Goal: Task Accomplishment & Management: Complete application form

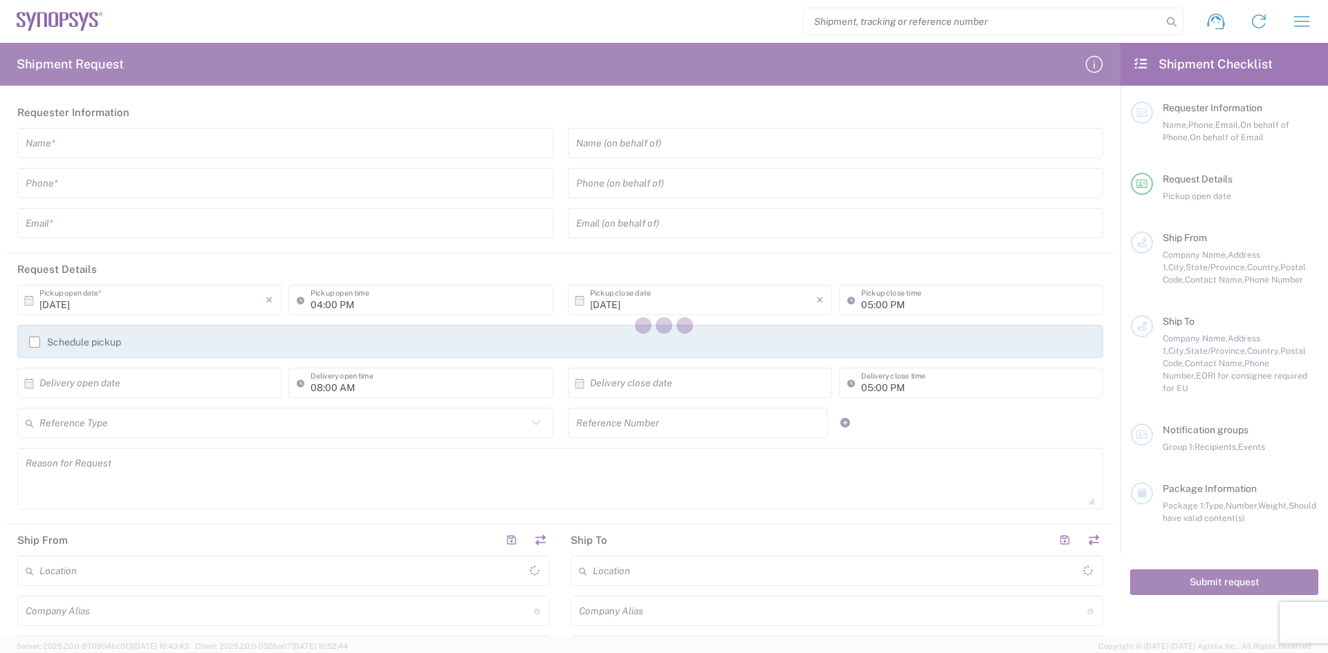
type input "[GEOGRAPHIC_DATA]"
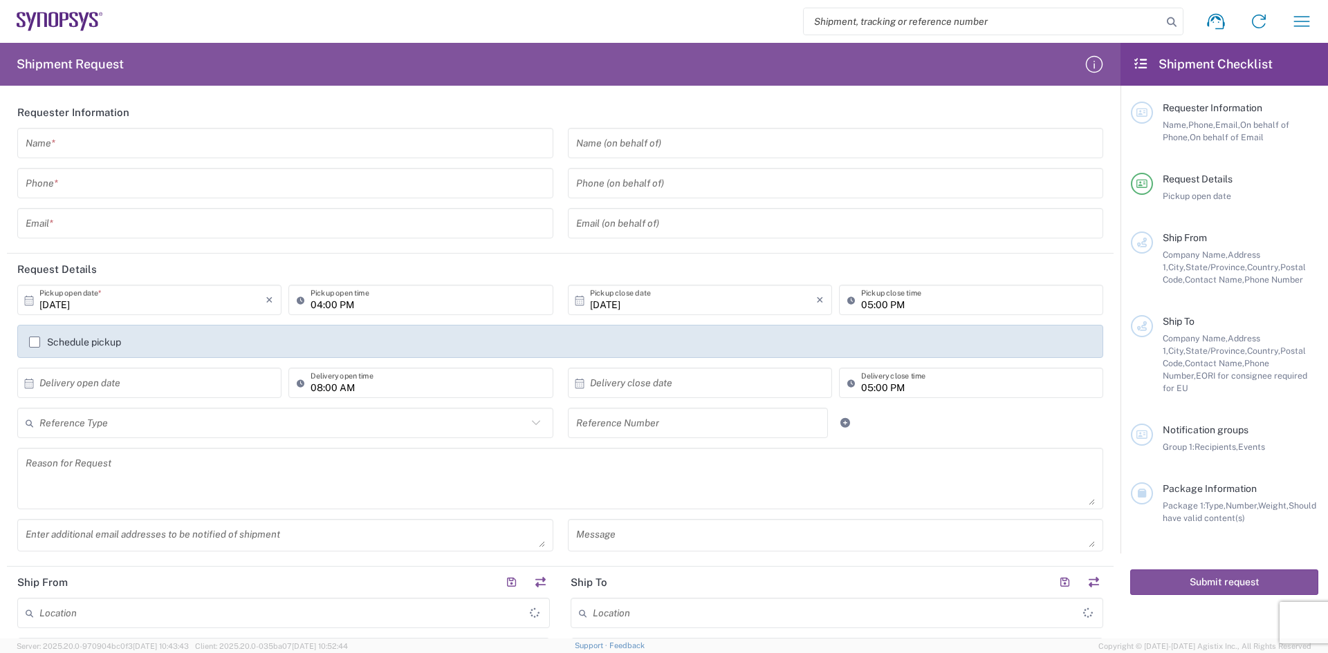
click at [294, 140] on input "text" at bounding box center [285, 143] width 519 height 24
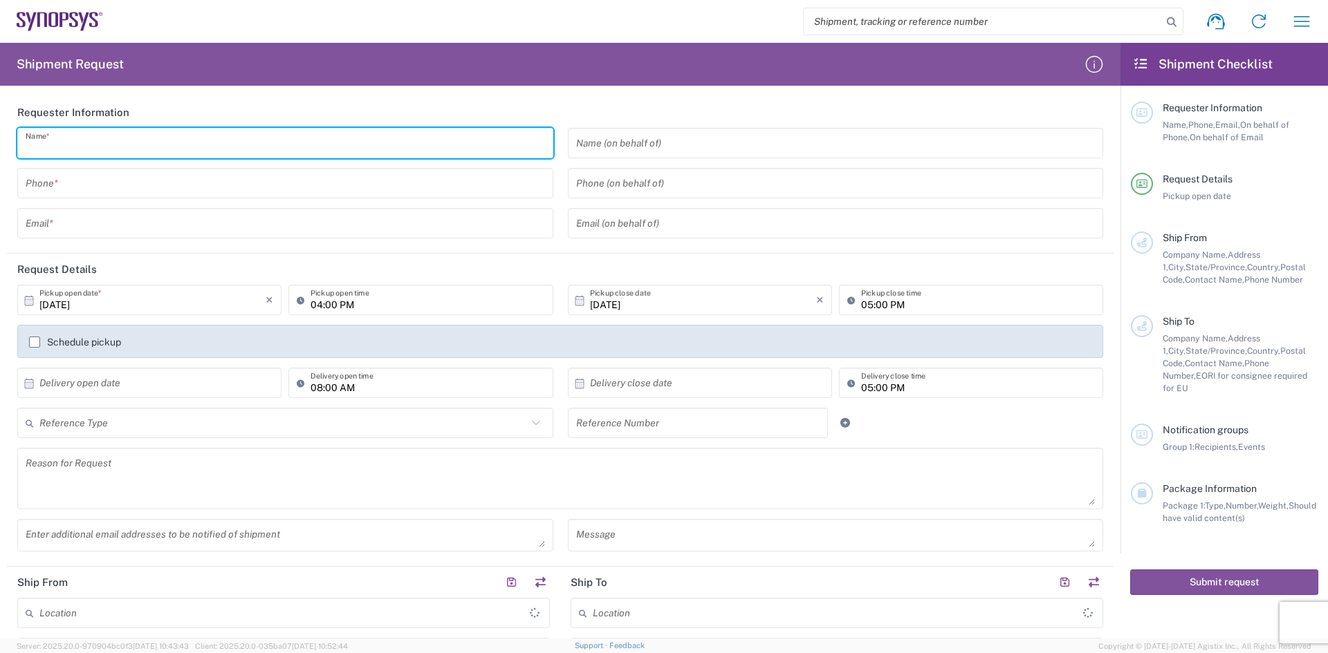
type input "a"
type input "[PERSON_NAME]"
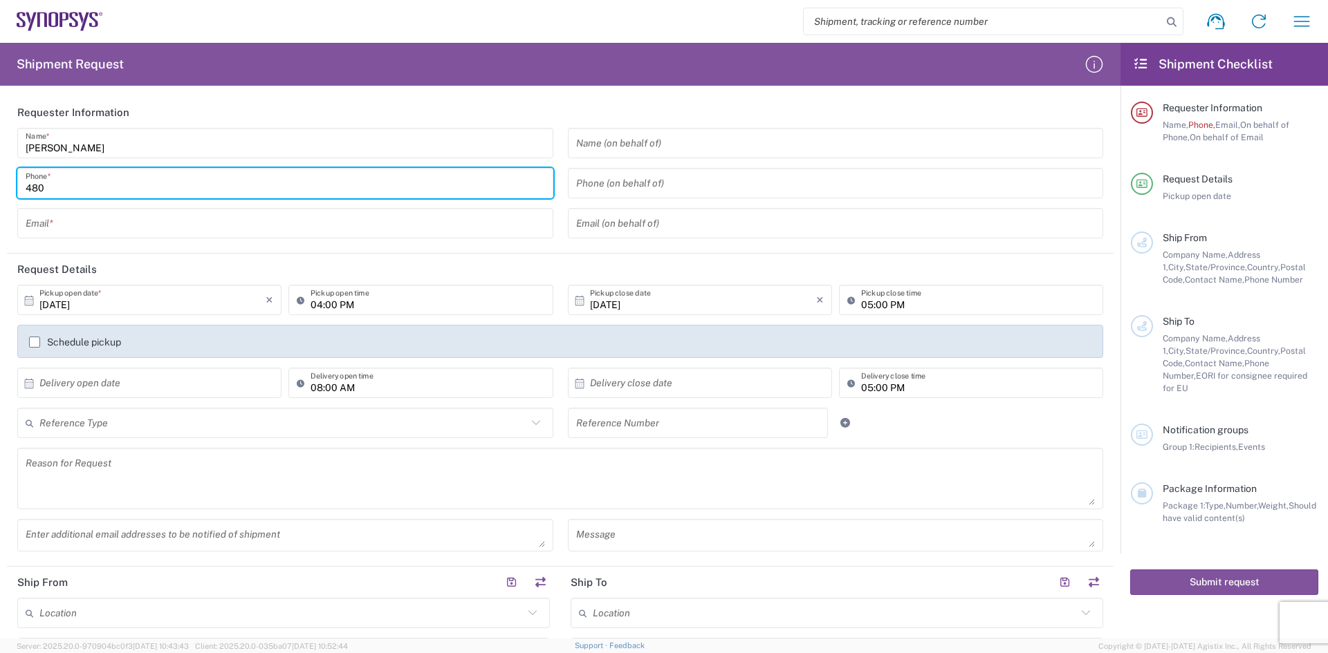
type input "4806436050"
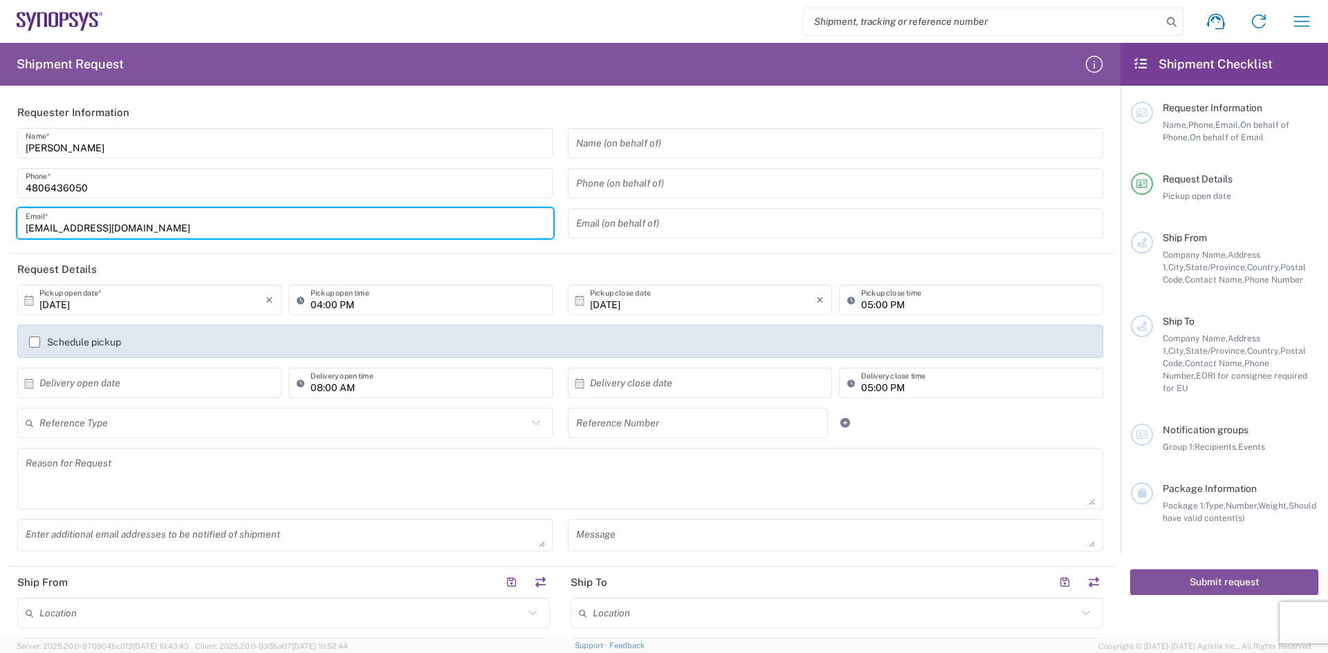
drag, startPoint x: 186, startPoint y: 224, endPoint x: 0, endPoint y: 300, distance: 201.0
click at [0, 303] on form "Requester Information [PERSON_NAME] Name * [PHONE_NUMBER] Phone * [EMAIL_ADDRES…" at bounding box center [560, 368] width 1120 height 542
type input "[PERSON_NAME][EMAIL_ADDRESS][PERSON_NAME][DOMAIN_NAME]"
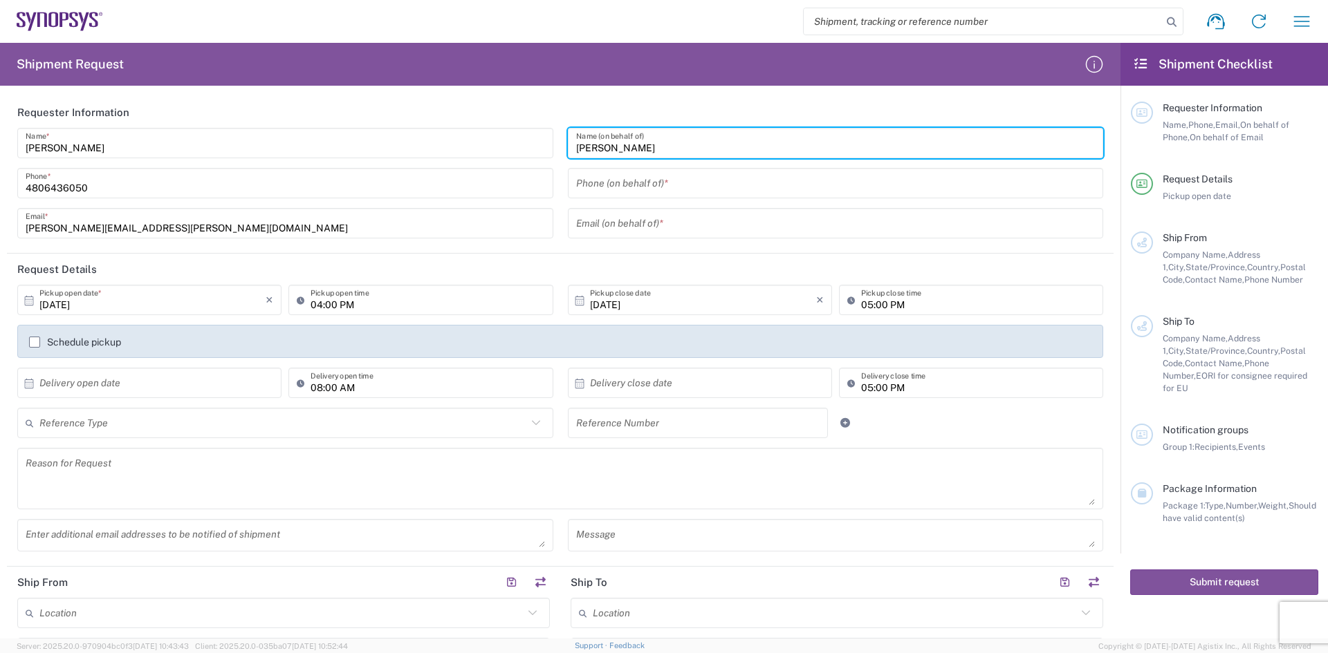
type input "[PERSON_NAME]"
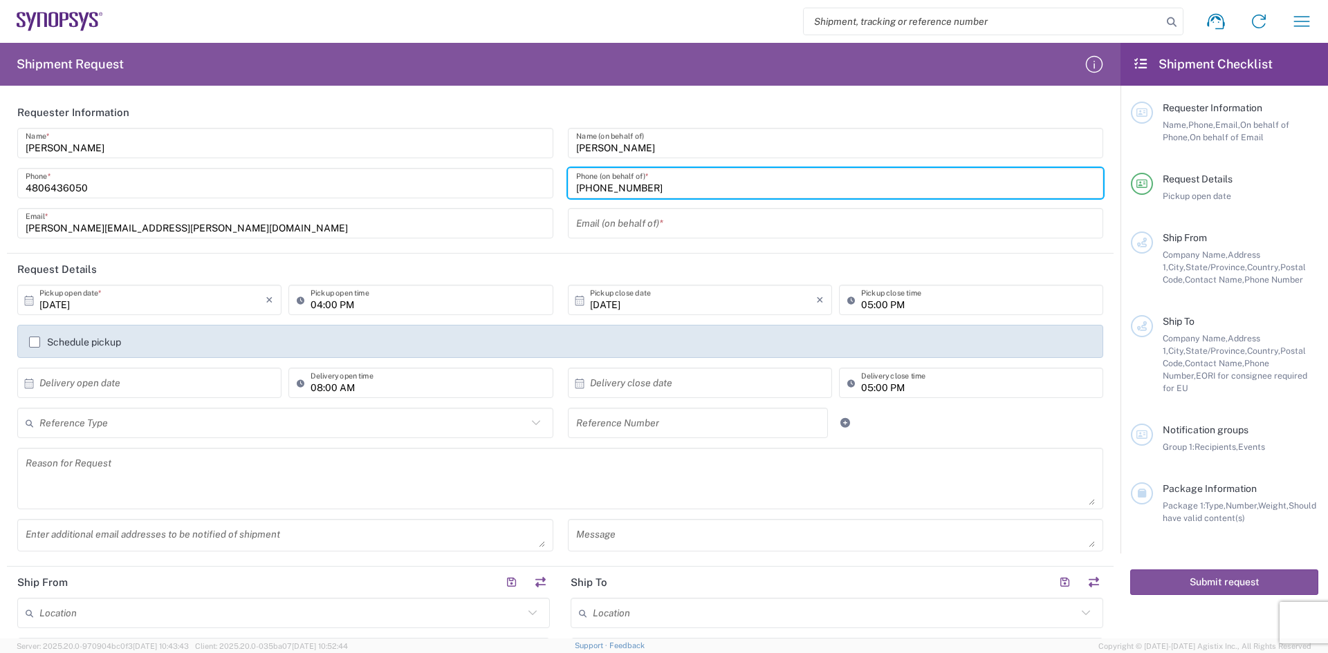
click at [595, 189] on input "[PHONE_NUMBER]" at bounding box center [835, 183] width 519 height 24
click at [620, 192] on input "[PHONE_NUMBER]" at bounding box center [835, 183] width 519 height 24
click at [615, 188] on input "(480)- 643- 5161" at bounding box center [835, 183] width 519 height 24
click at [641, 201] on div "[PERSON_NAME] Name (on behalf of) (480)- 643 - 5161 Phone (on behalf of) * Emai…" at bounding box center [835, 188] width 550 height 120
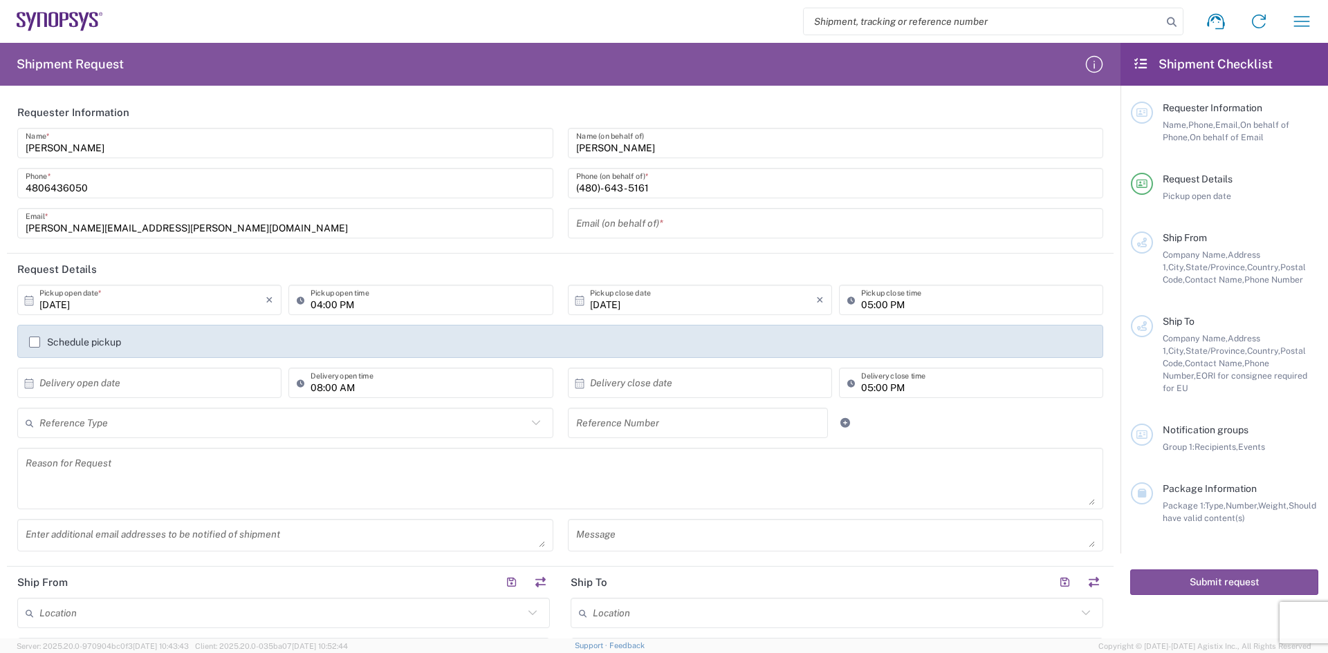
click at [621, 189] on input "(480)- 643 - 5161" at bounding box center [835, 183] width 519 height 24
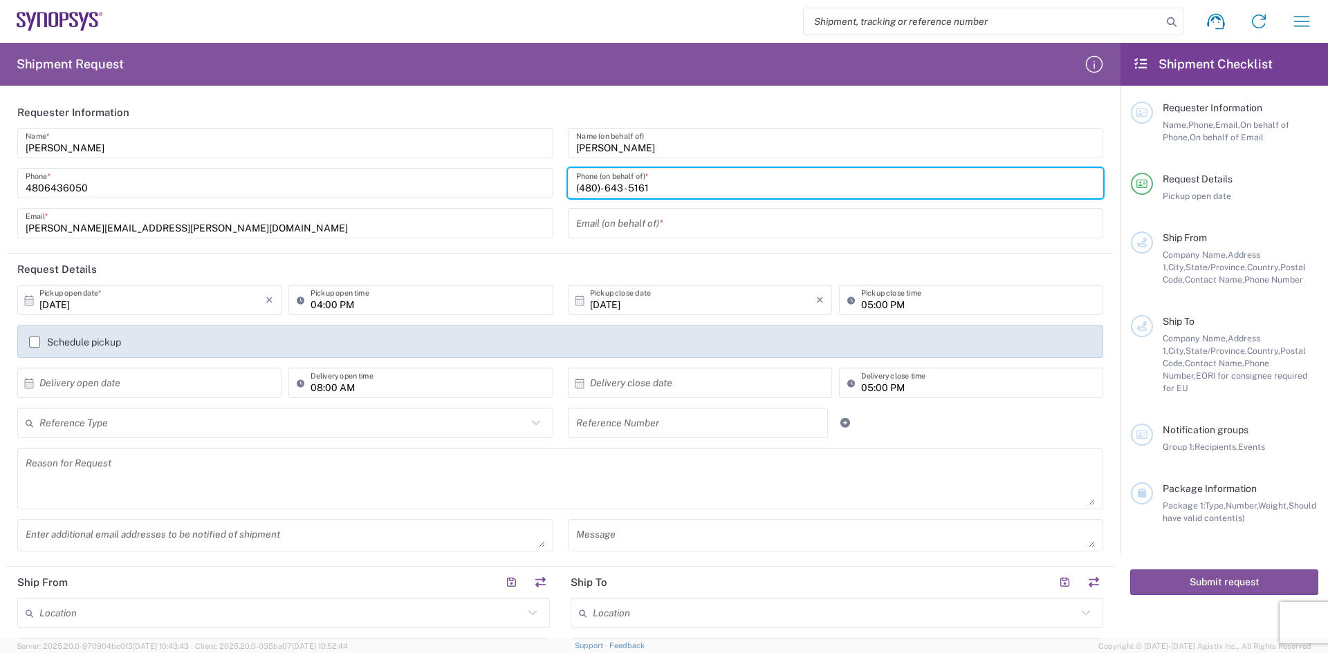
click at [633, 194] on input "(480)- 643 - 5161" at bounding box center [835, 183] width 519 height 24
click at [624, 190] on input "(480)- 643 - 5161" at bounding box center [835, 183] width 519 height 24
click at [617, 189] on input "(480)- 643 -5161" at bounding box center [835, 183] width 519 height 24
click at [600, 189] on input "(480)- 643 -5161" at bounding box center [835, 183] width 519 height 24
click at [598, 189] on input "(480)- 643 -5161" at bounding box center [835, 183] width 519 height 24
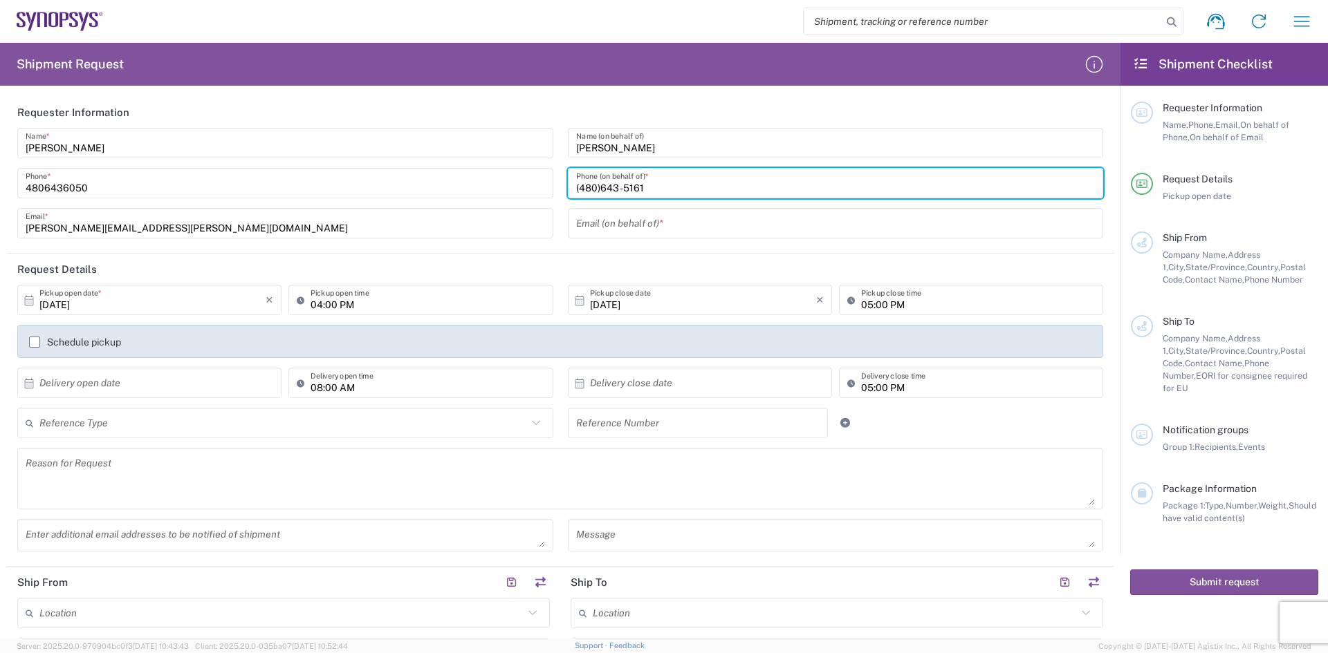
type input "(480)643 -5161"
click at [689, 211] on div "[PERSON_NAME] Name (on behalf of) (480)643 -5161 Phone (on behalf of) * Email (…" at bounding box center [835, 188] width 550 height 120
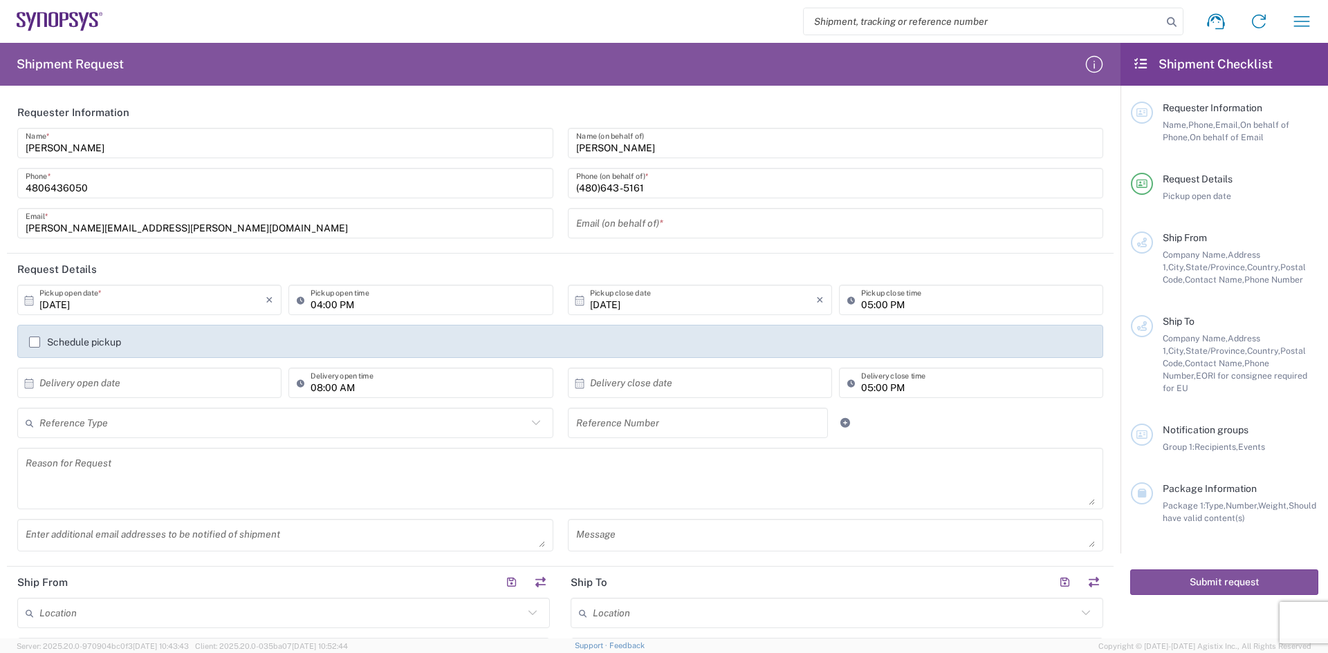
click at [617, 266] on header "Request Details" at bounding box center [560, 269] width 1106 height 31
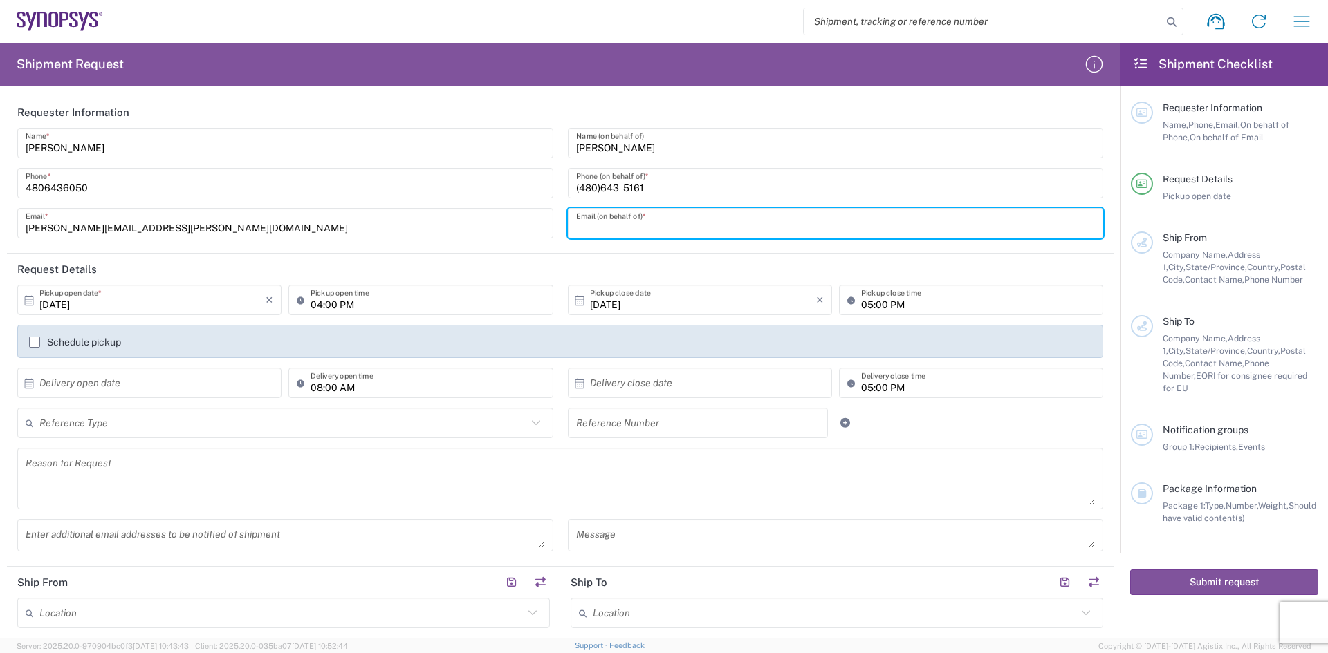
drag, startPoint x: 676, startPoint y: 234, endPoint x: 678, endPoint y: 227, distance: 7.4
click at [676, 234] on input "text" at bounding box center [835, 224] width 519 height 24
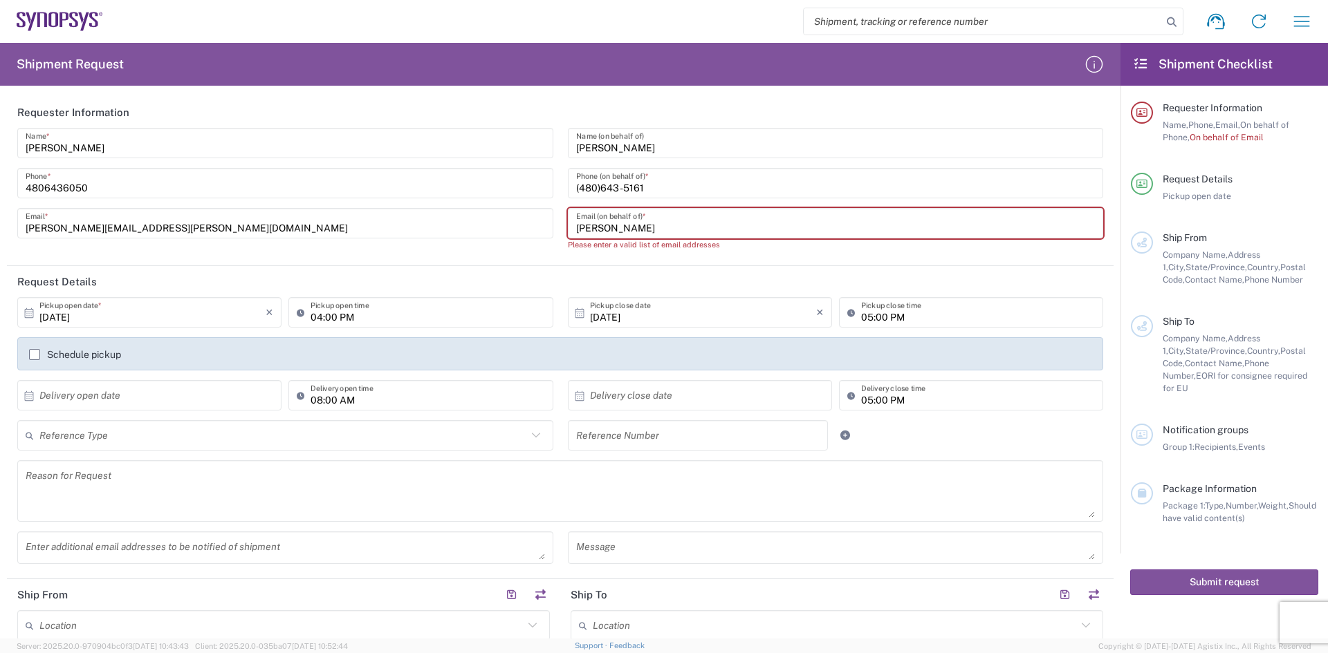
paste input "[PERSON_NAME][EMAIL_ADDRESS][DOMAIN_NAME]"
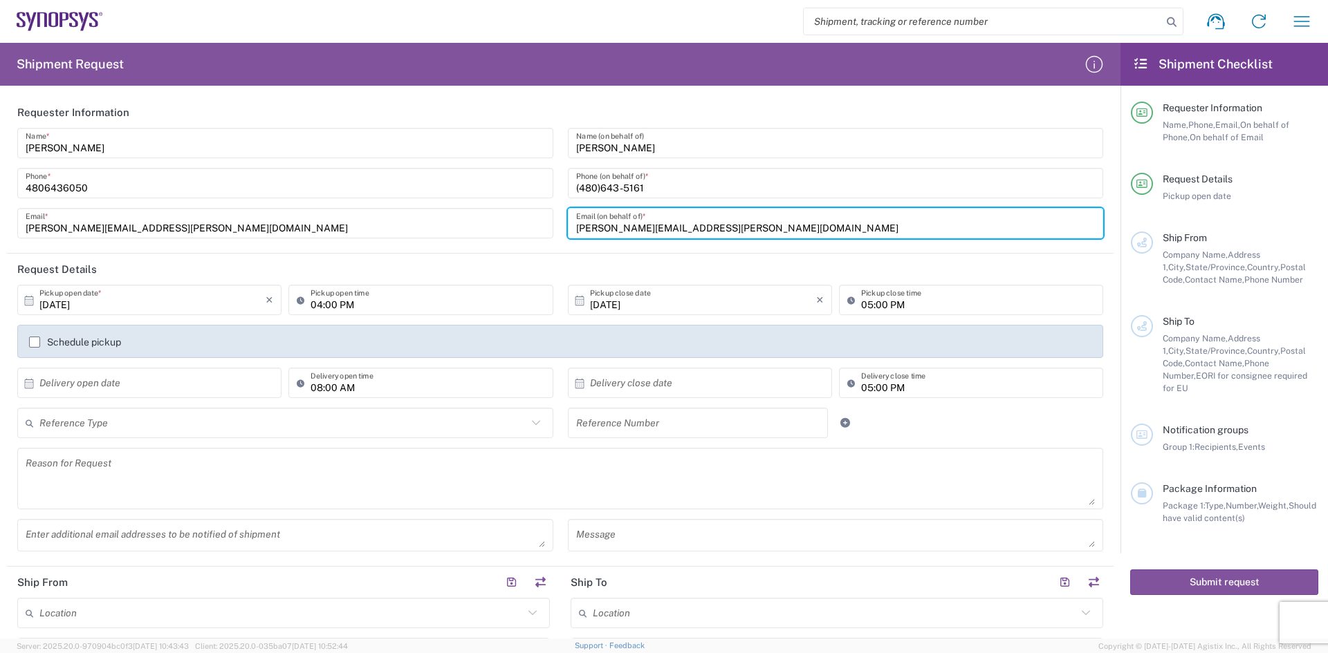
scroll to position [69, 0]
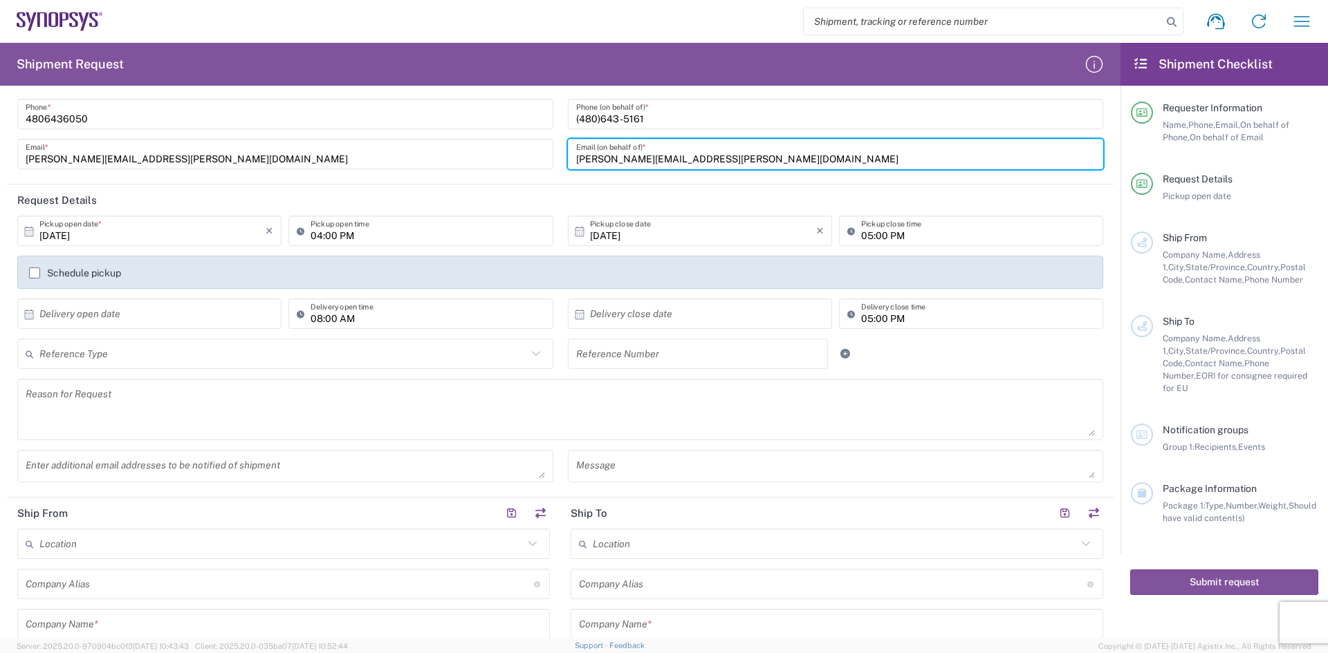
type input "[PERSON_NAME][EMAIL_ADDRESS][PERSON_NAME][DOMAIN_NAME]"
click at [230, 350] on input "text" at bounding box center [282, 354] width 487 height 24
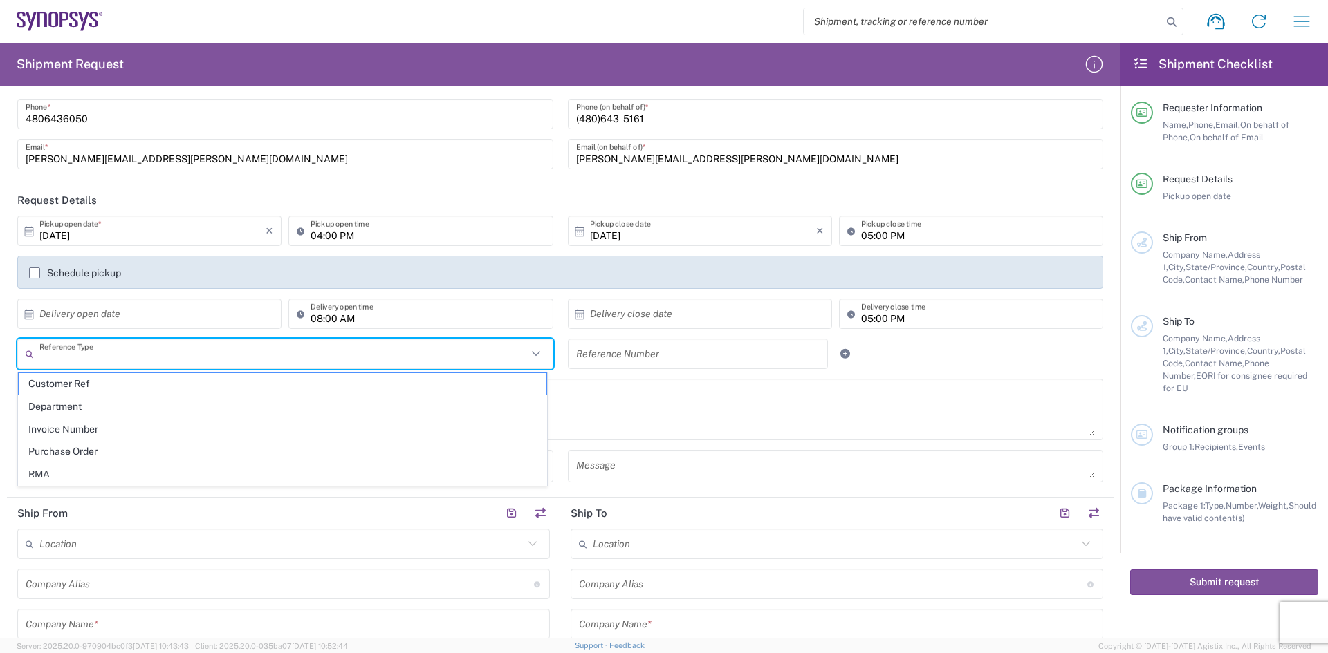
click at [148, 427] on span "Invoice Number" at bounding box center [283, 429] width 528 height 21
type input "Invoice Number"
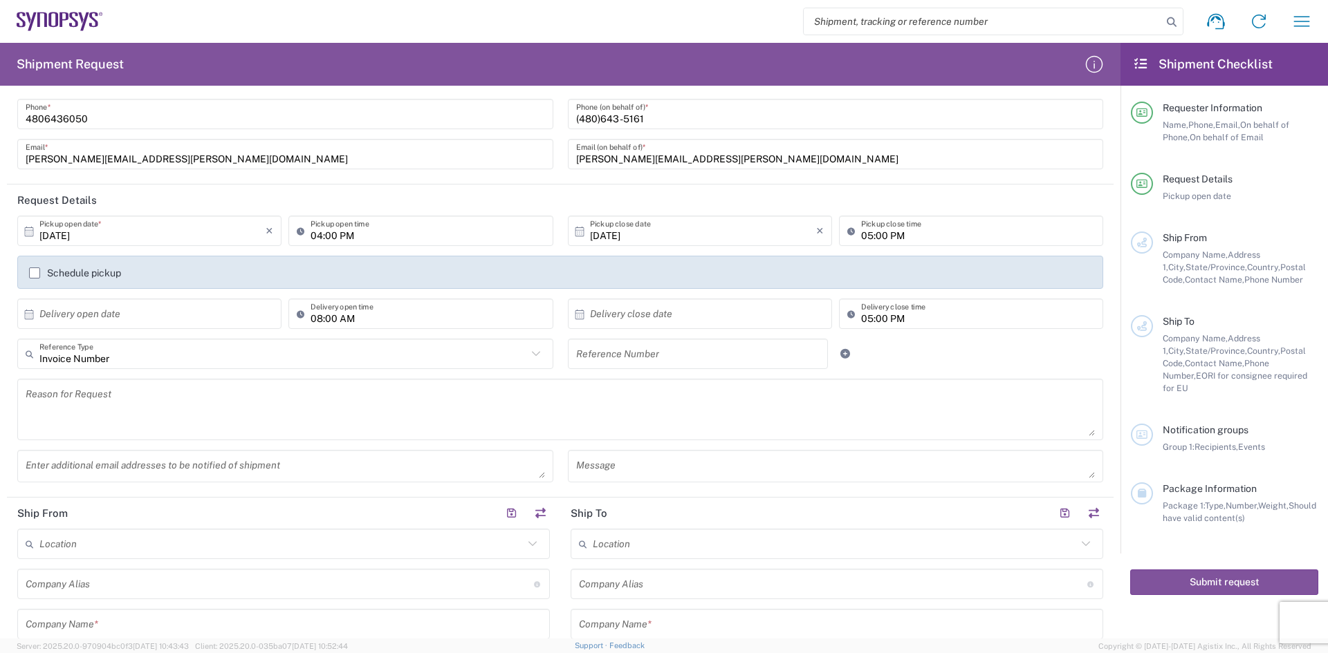
click at [658, 355] on input "text" at bounding box center [698, 354] width 244 height 24
type input "8017581539"
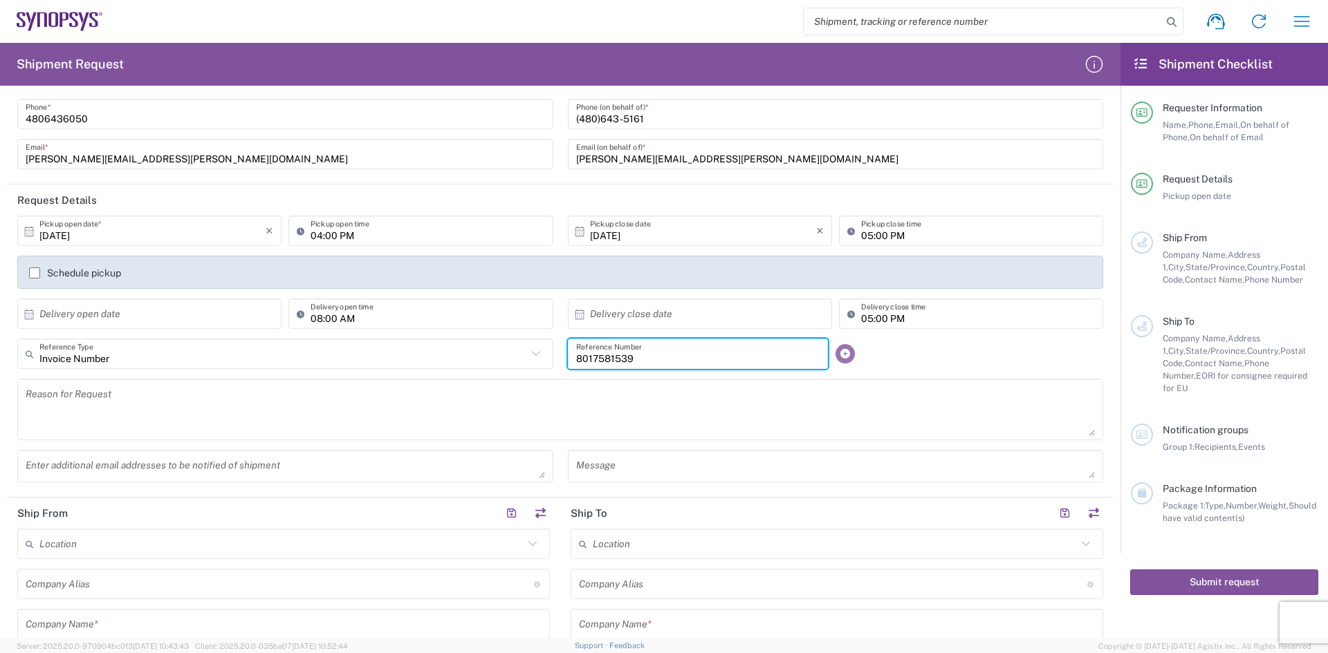
click at [837, 349] on link at bounding box center [844, 353] width 19 height 19
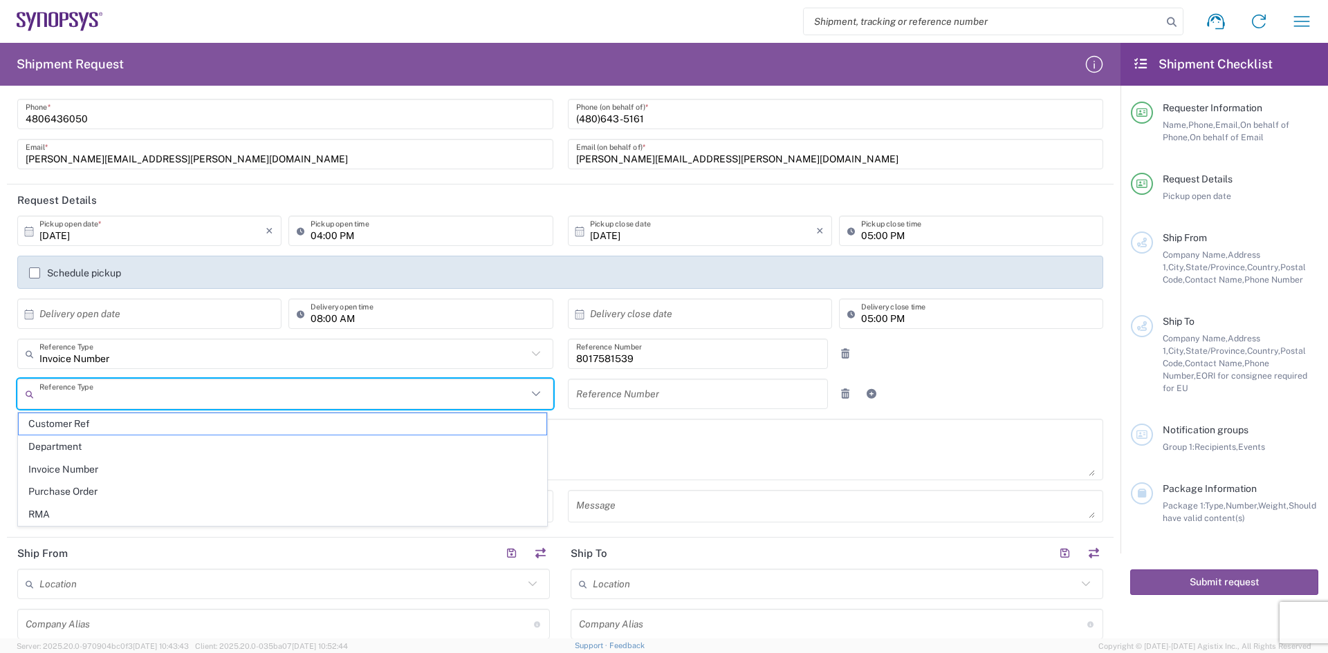
click at [102, 400] on input "text" at bounding box center [282, 394] width 487 height 24
drag, startPoint x: 92, startPoint y: 487, endPoint x: 100, endPoint y: 443, distance: 45.7
click at [92, 485] on span "Purchase Order" at bounding box center [283, 491] width 528 height 21
type input "Purchase Order"
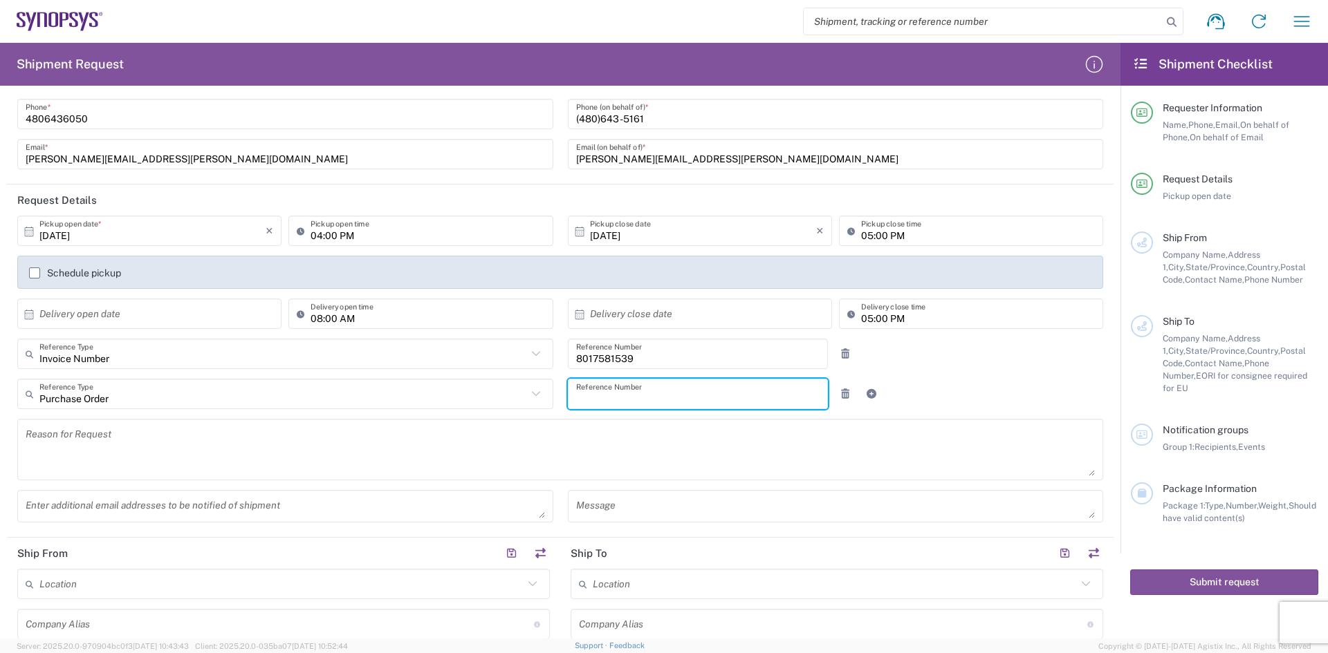
click at [625, 386] on input "text" at bounding box center [698, 394] width 244 height 24
type input "3000021308"
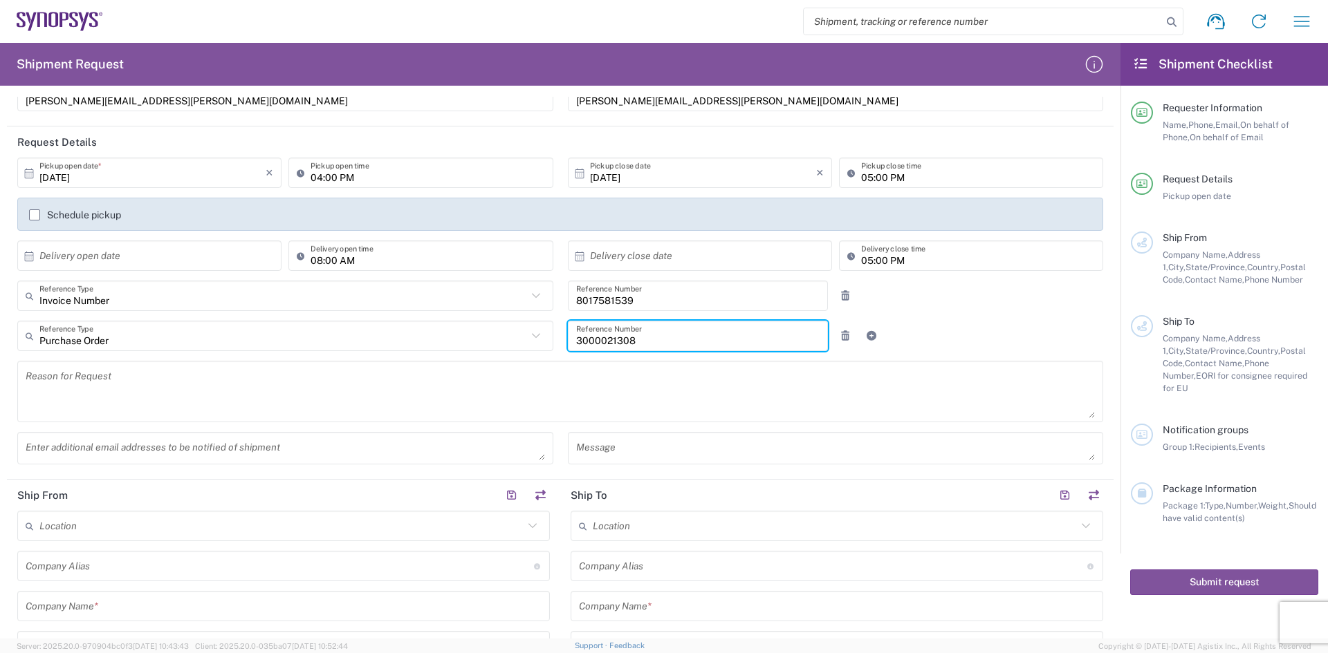
scroll to position [207, 0]
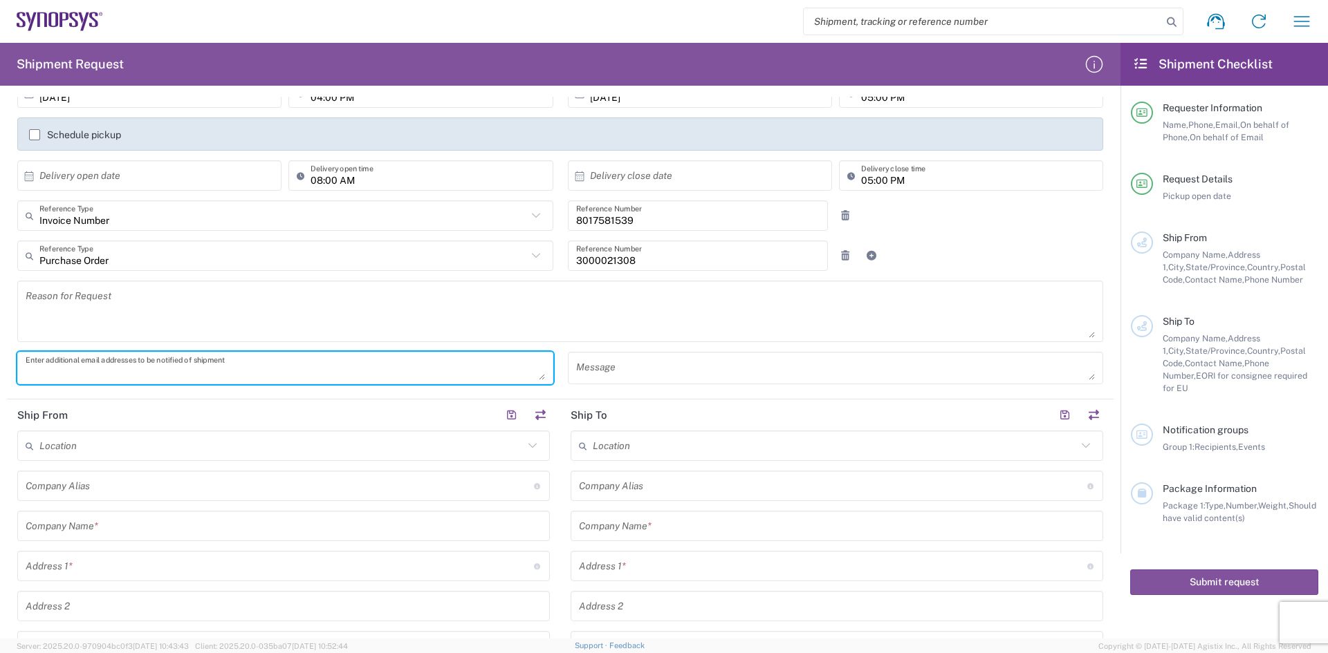
click at [136, 371] on textarea at bounding box center [285, 368] width 519 height 24
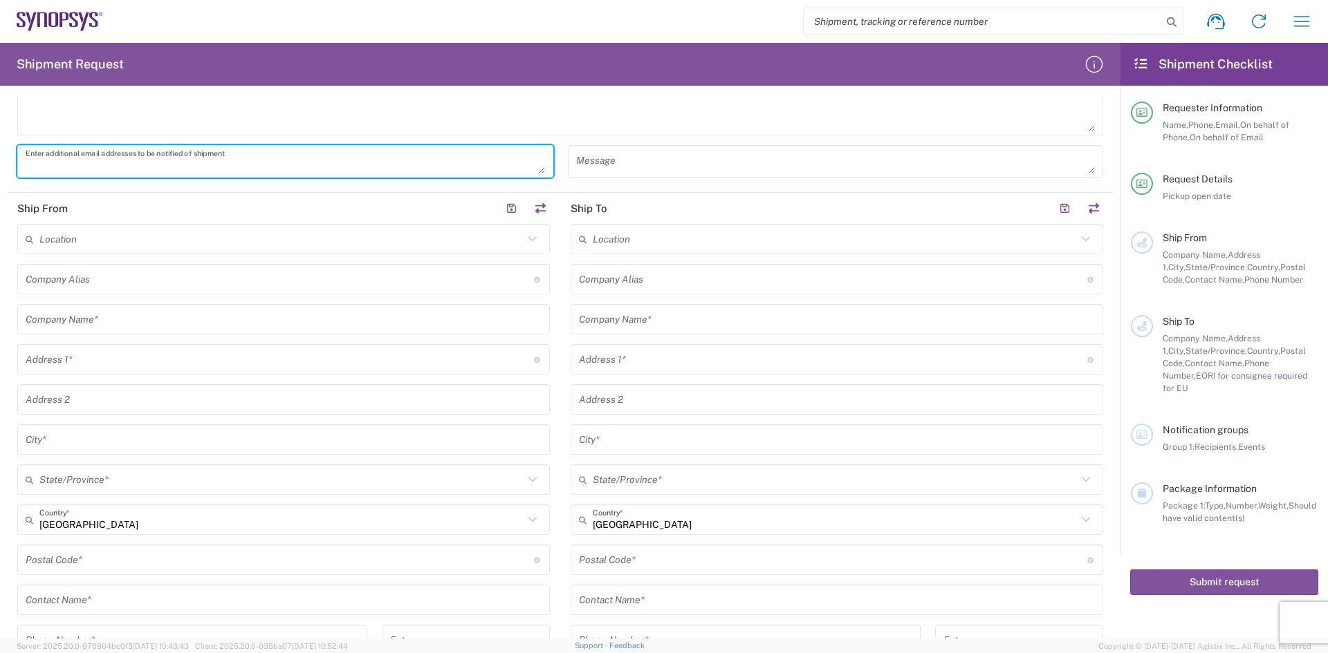
scroll to position [415, 0]
click at [104, 245] on input "text" at bounding box center [281, 239] width 484 height 24
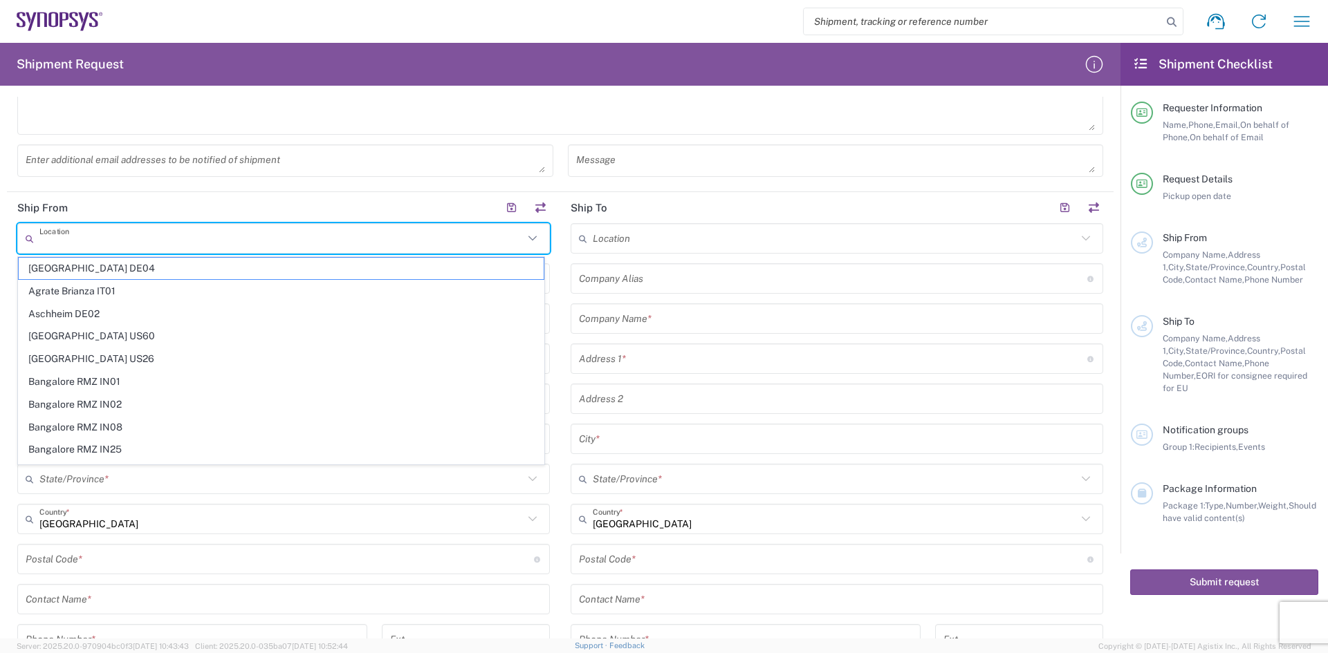
drag, startPoint x: 62, startPoint y: 559, endPoint x: 75, endPoint y: 473, distance: 86.7
click at [62, 559] on input "undefined" at bounding box center [280, 560] width 508 height 24
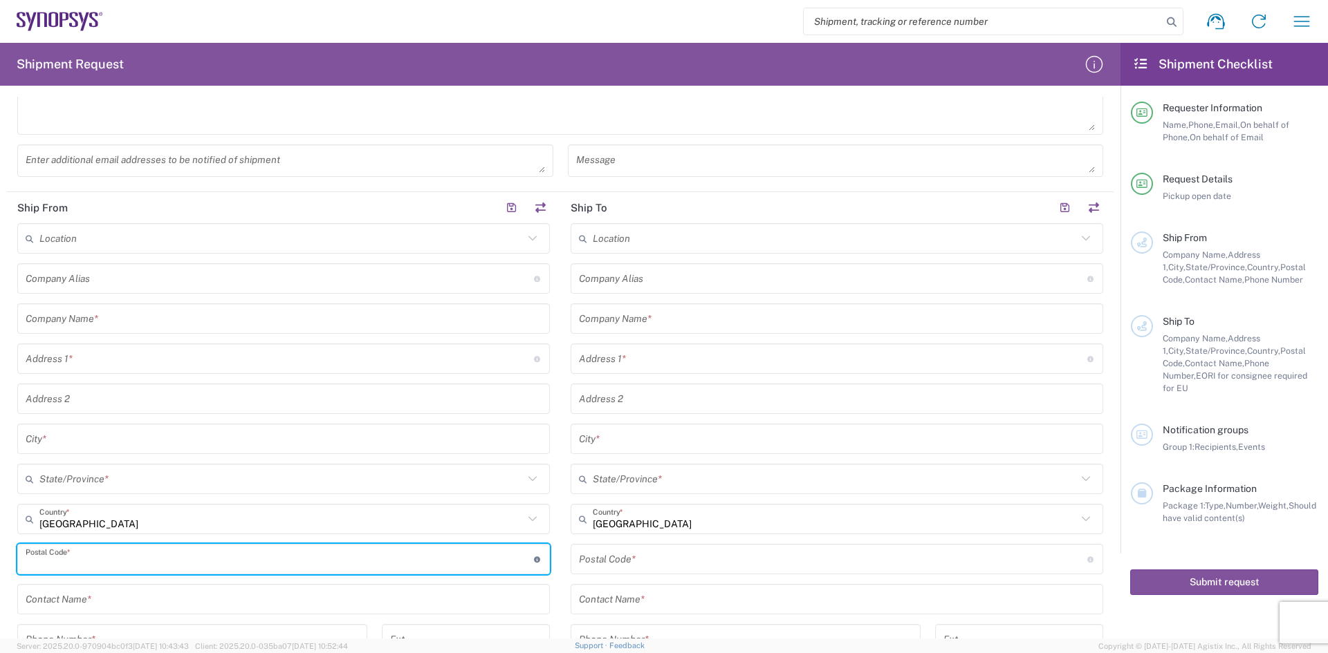
click at [26, 288] on input "text" at bounding box center [280, 279] width 508 height 24
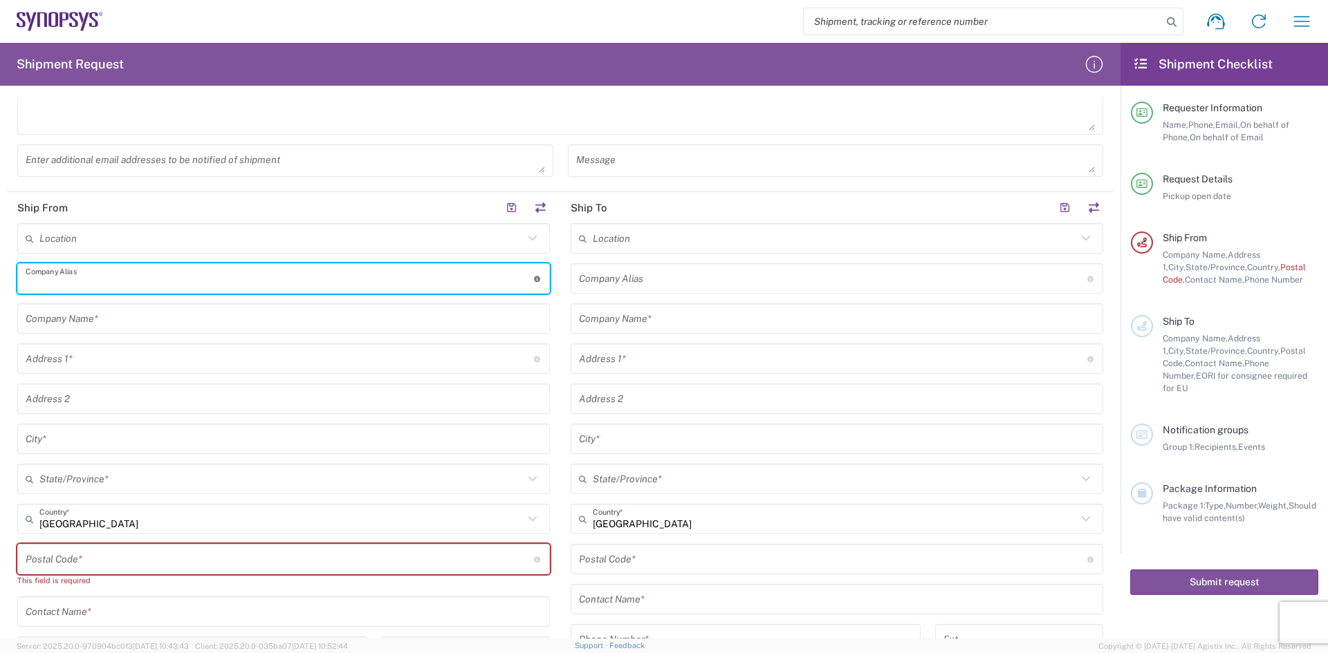
click at [50, 319] on input "text" at bounding box center [284, 319] width 516 height 24
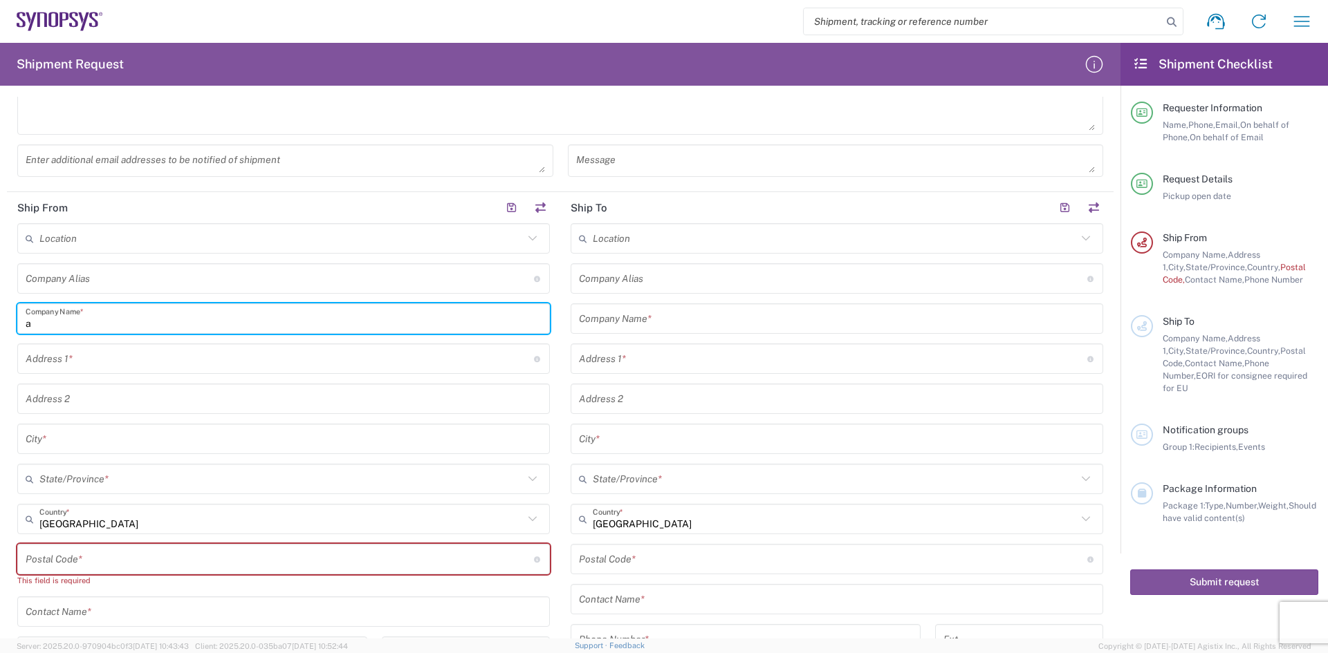
drag, startPoint x: 37, startPoint y: 327, endPoint x: 0, endPoint y: 339, distance: 39.1
click at [0, 339] on form "Requester Information [PERSON_NAME] Name * [PHONE_NUMBER] Phone * [PERSON_NAME]…" at bounding box center [560, 368] width 1120 height 542
click at [52, 321] on input "a" at bounding box center [284, 319] width 516 height 24
click at [53, 321] on input "a" at bounding box center [284, 319] width 516 height 24
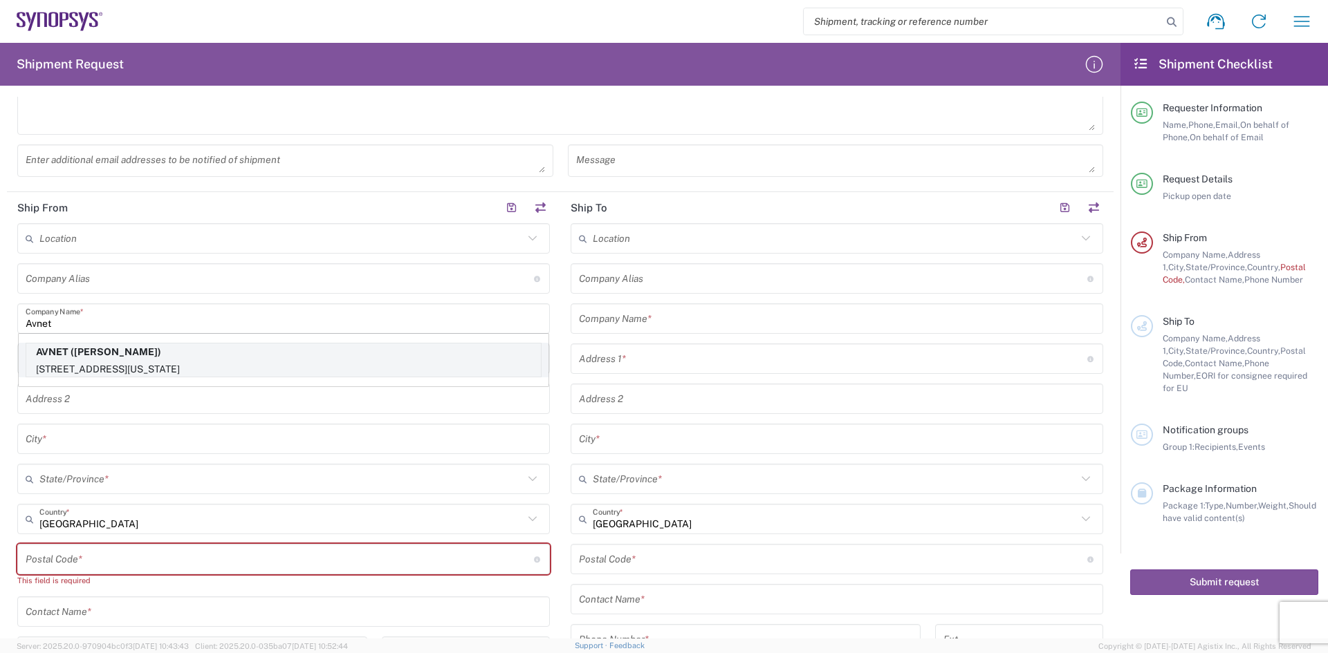
click at [81, 362] on p "[STREET_ADDRESS][US_STATE]" at bounding box center [283, 369] width 514 height 17
type input "AVNET"
type input "[STREET_ADDRESS]"
type input "[US_STATE]"
type input "[PERSON_NAME]"
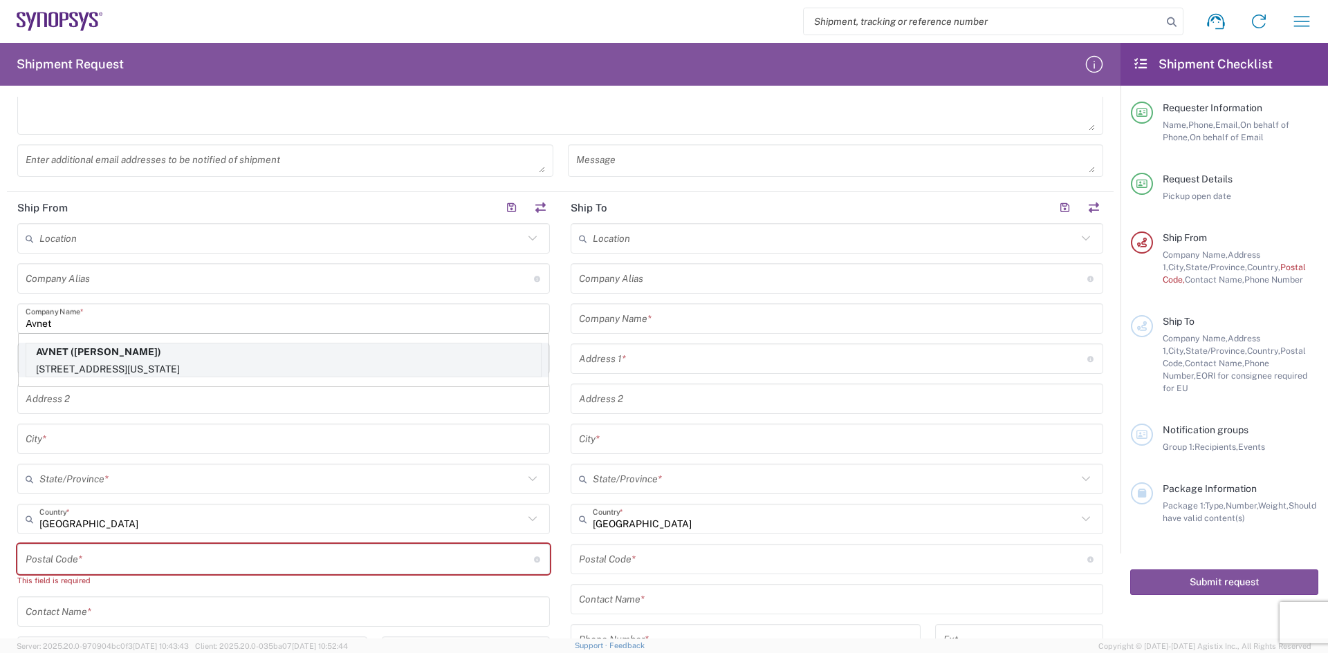
type input "[US_STATE]"
type input "85226"
type input "[PERSON_NAME]"
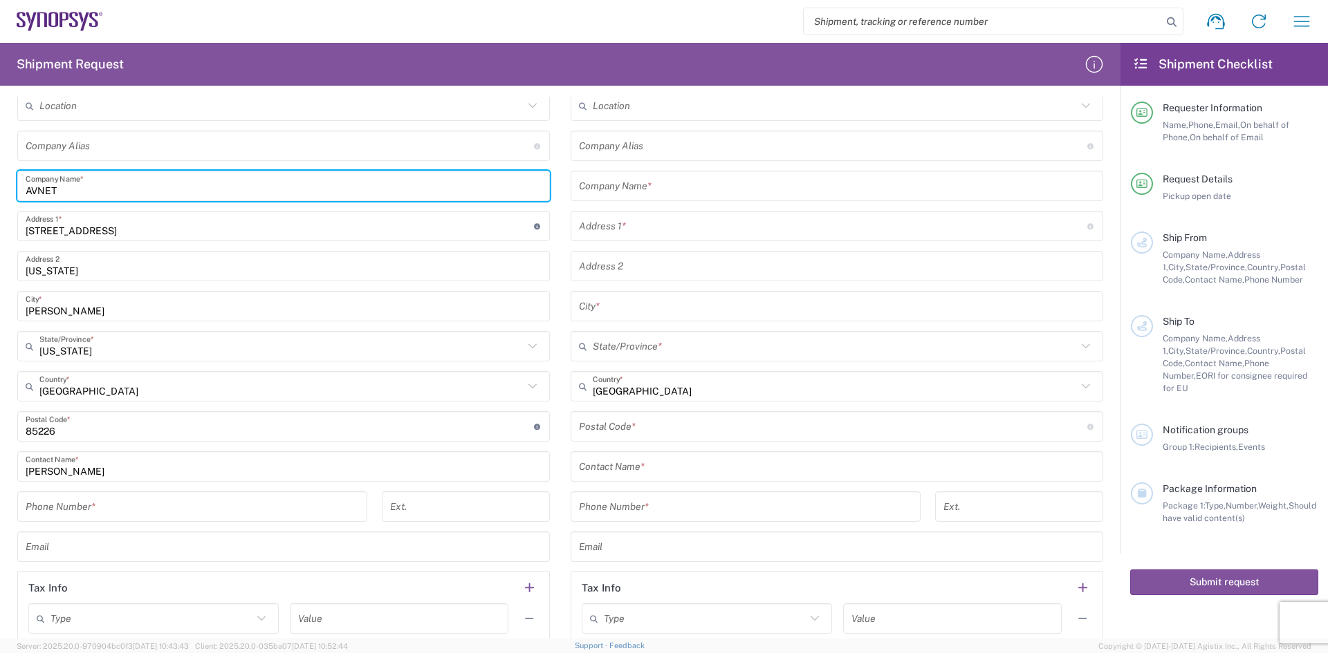
scroll to position [553, 0]
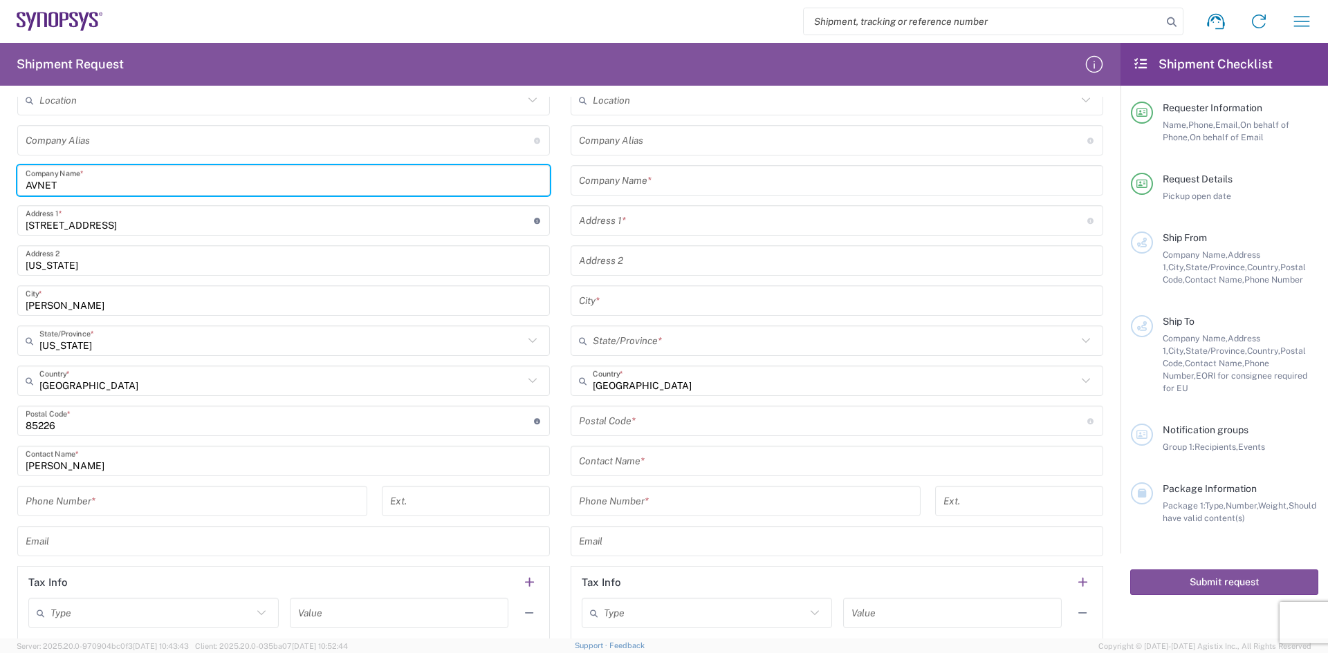
click at [154, 523] on div "Phone Number *" at bounding box center [192, 506] width 364 height 40
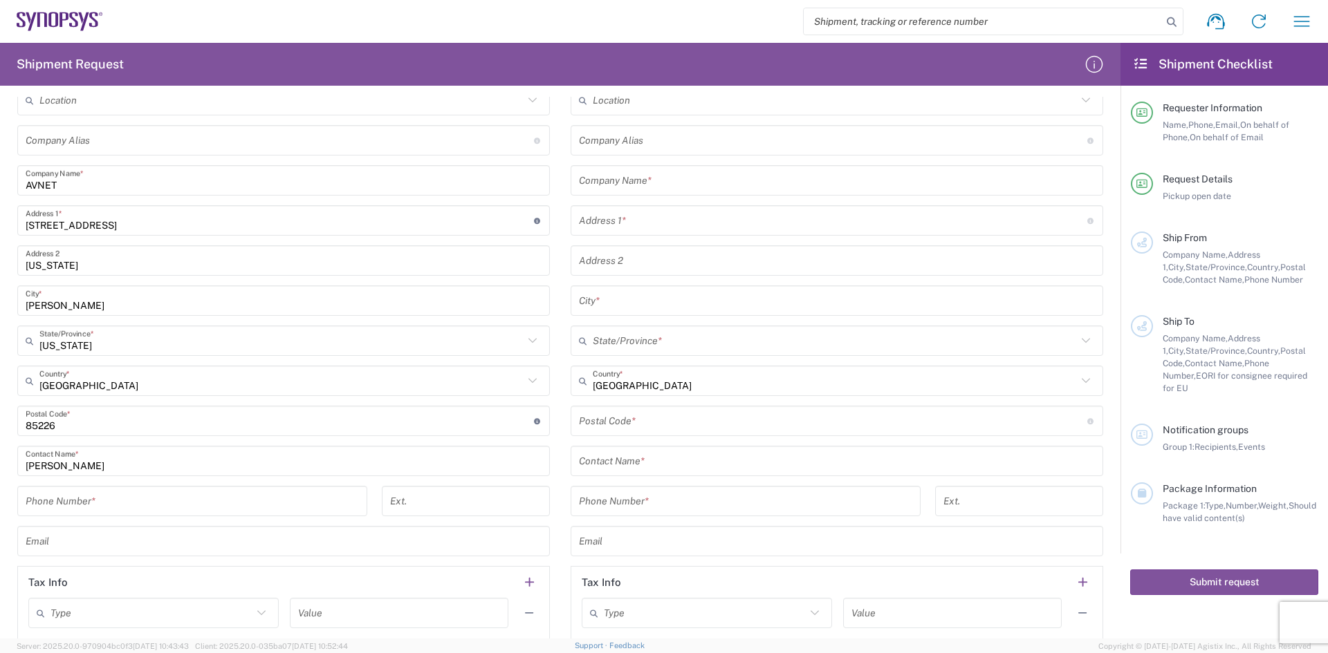
click at [165, 508] on input "tel" at bounding box center [192, 502] width 333 height 24
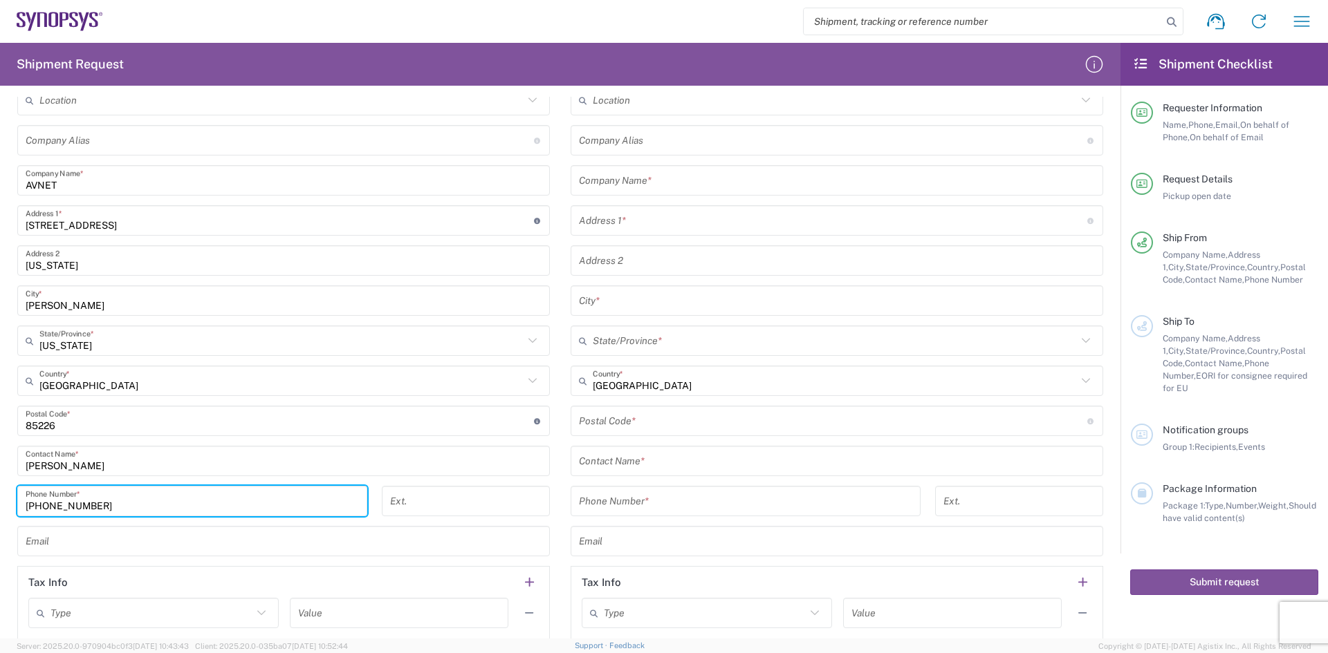
type input "[PHONE_NUMBER]"
click at [322, 558] on div "Location [GEOGRAPHIC_DATA] DE04 Agrate Brianza IT01 [GEOGRAPHIC_DATA] DE02 [GEO…" at bounding box center [283, 364] width 532 height 559
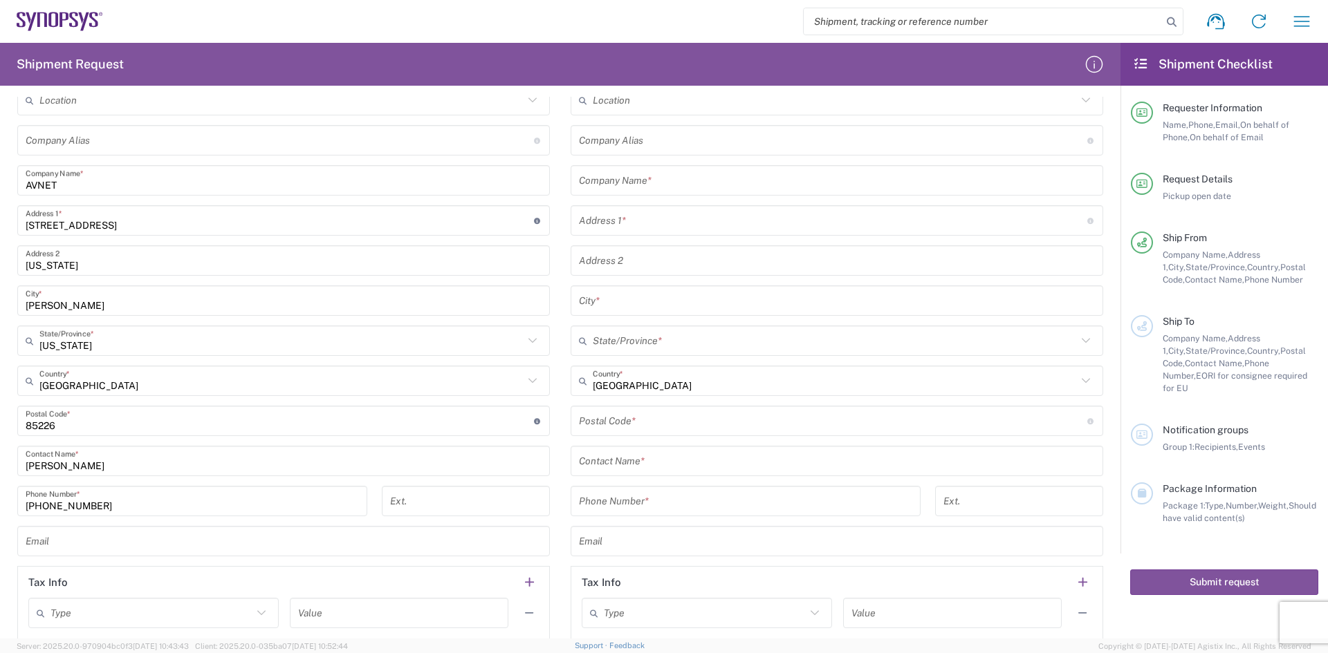
click at [321, 550] on input "text" at bounding box center [284, 542] width 516 height 24
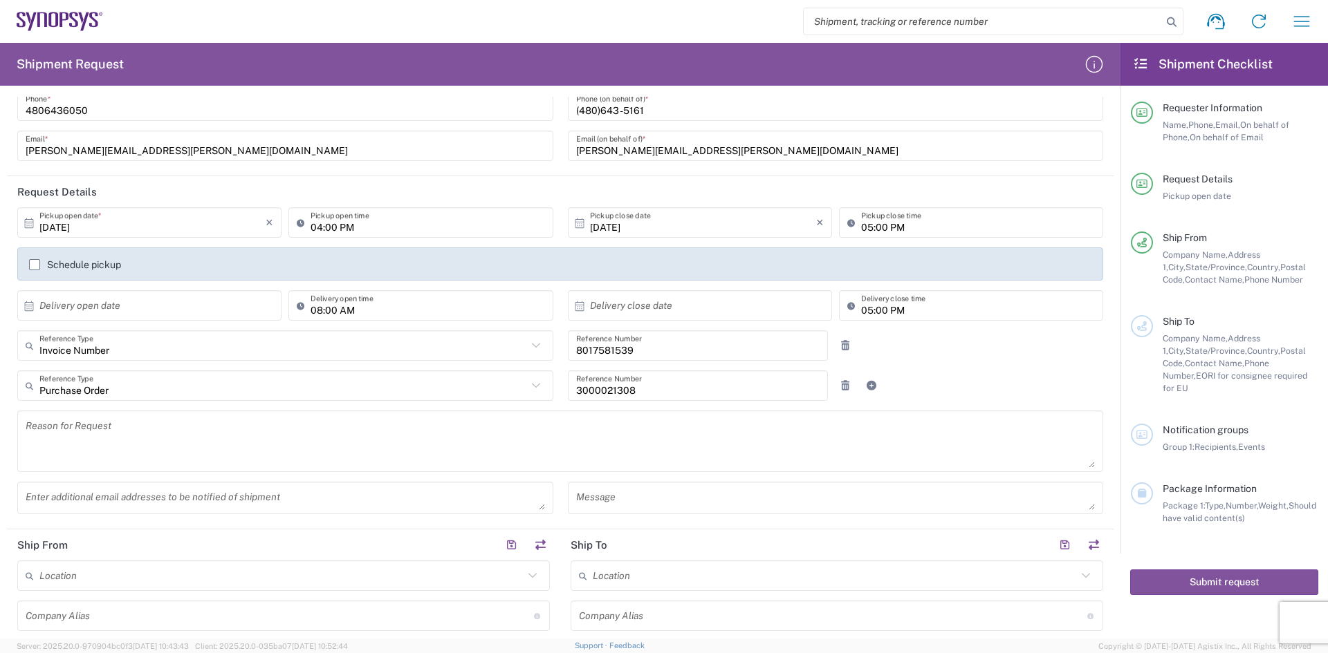
scroll to position [0, 0]
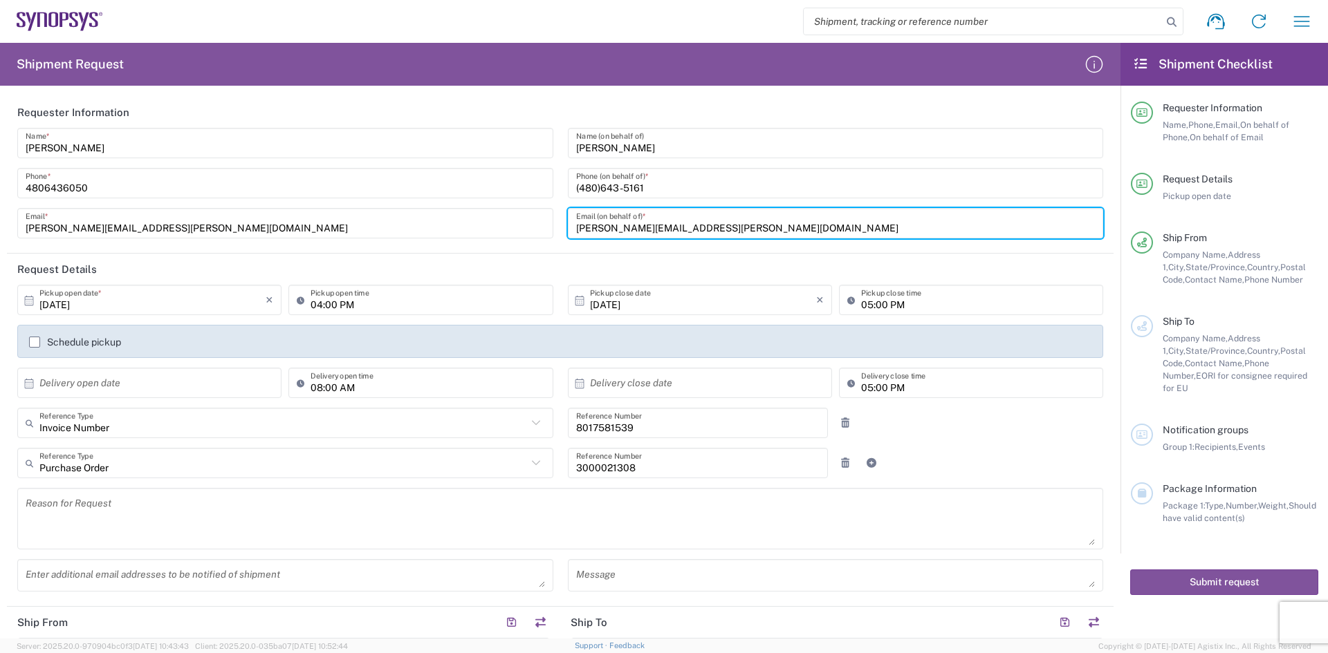
drag, startPoint x: 713, startPoint y: 219, endPoint x: 437, endPoint y: 268, distance: 280.2
click at [437, 268] on form "Requester Information [PERSON_NAME] Name * [PHONE_NUMBER] Phone * [PERSON_NAME]…" at bounding box center [560, 368] width 1120 height 542
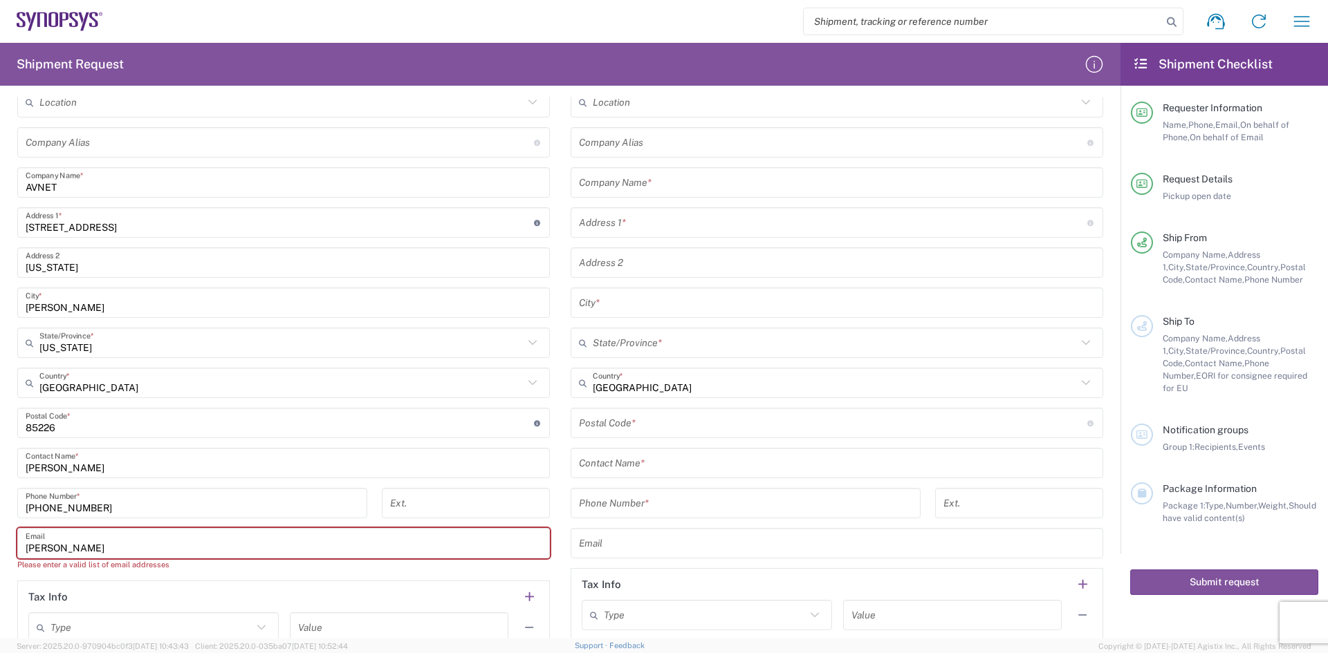
scroll to position [691, 0]
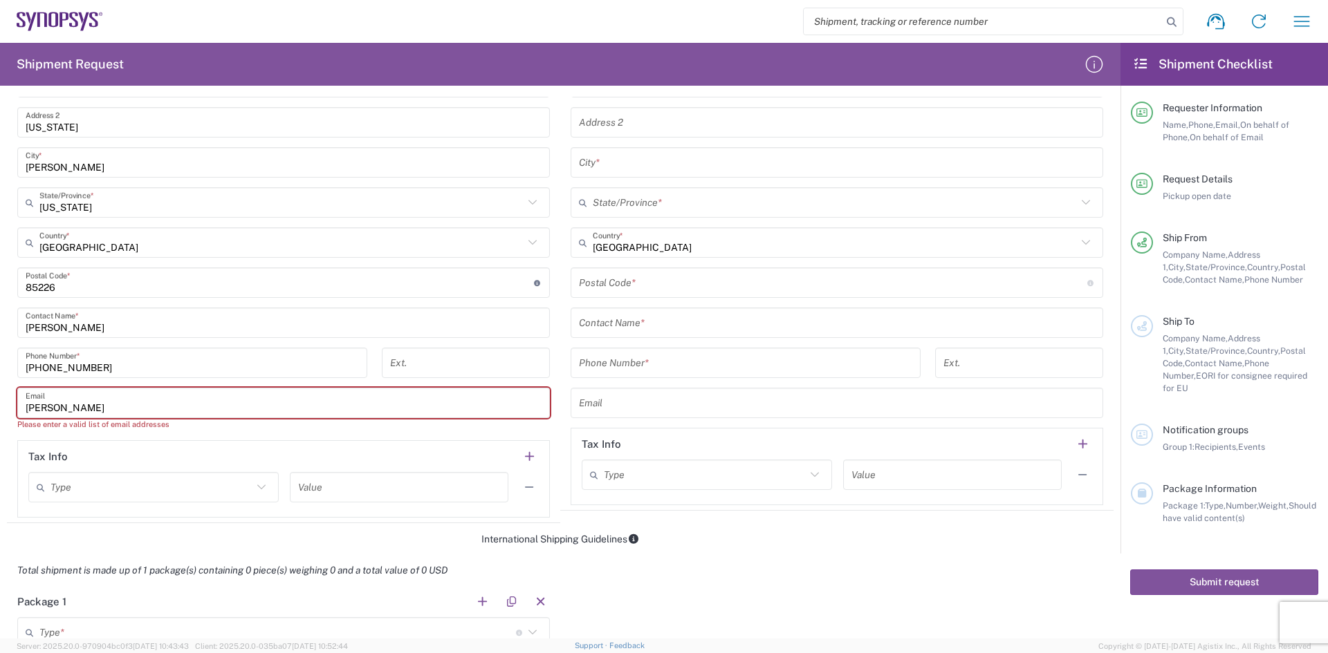
click at [50, 407] on input "[PERSON_NAME]" at bounding box center [284, 403] width 516 height 24
paste input ".[PERSON_NAME][EMAIL_ADDRESS][DOMAIN_NAME]"
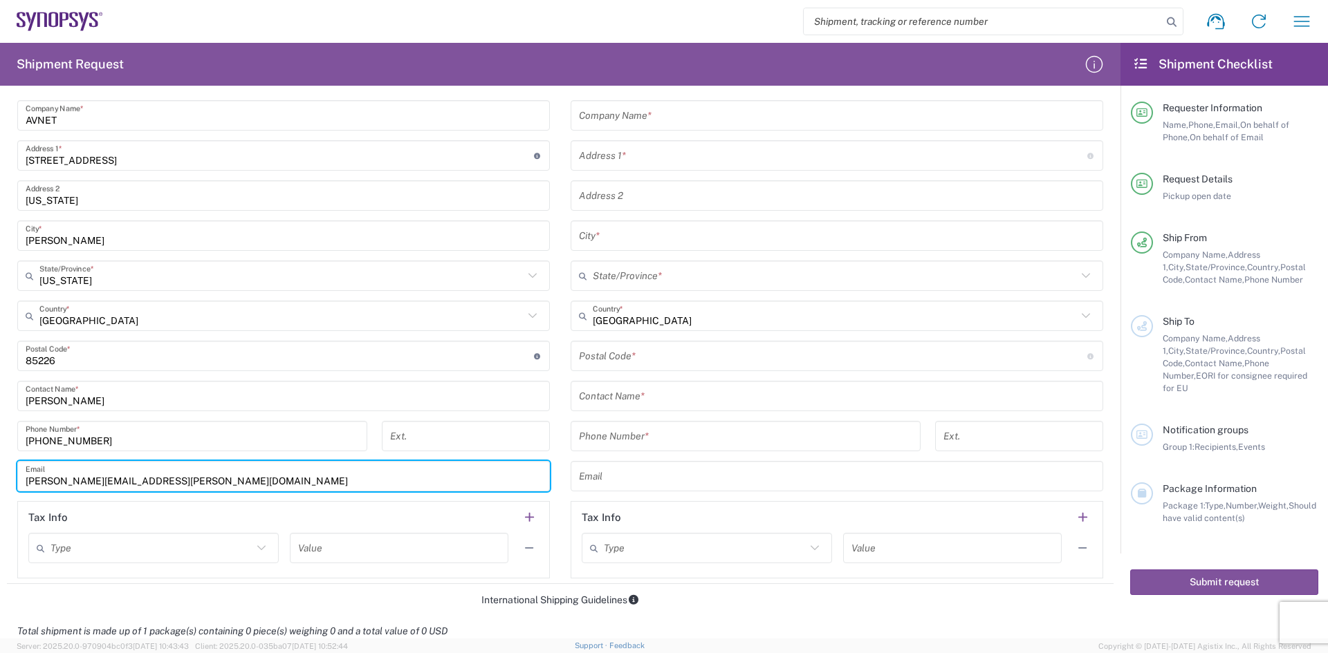
scroll to position [553, 0]
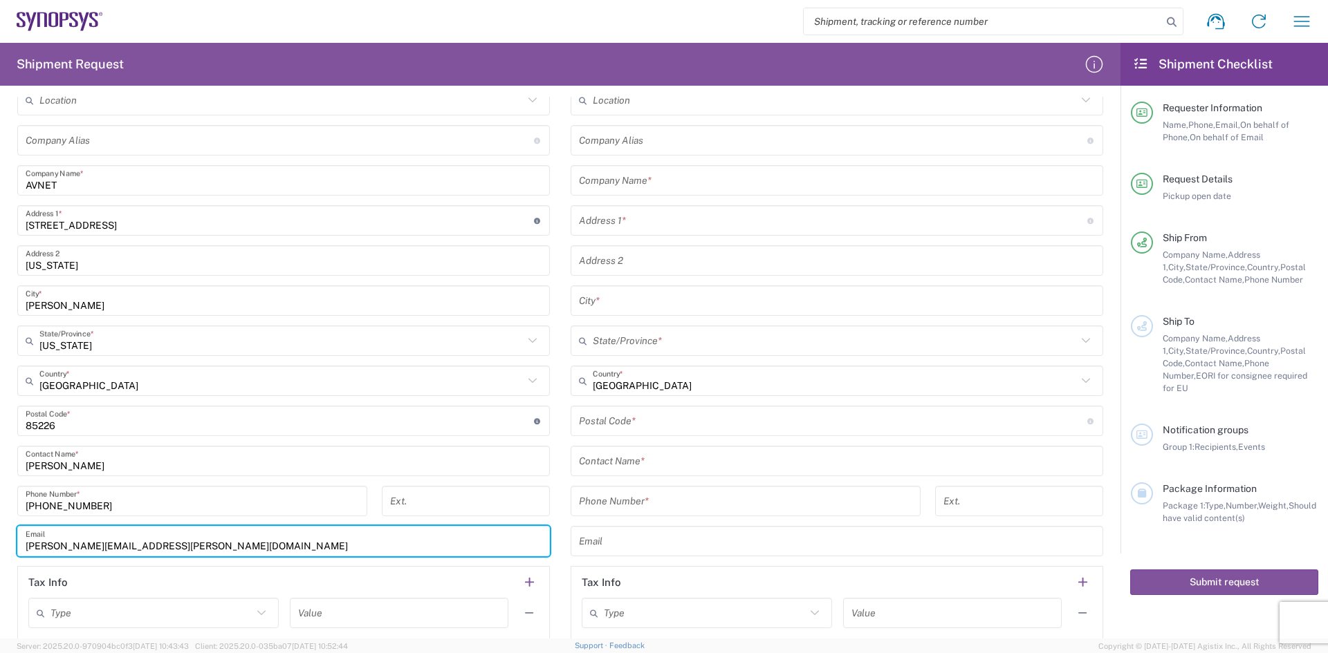
type input "[PERSON_NAME][EMAIL_ADDRESS][PERSON_NAME][DOMAIN_NAME]"
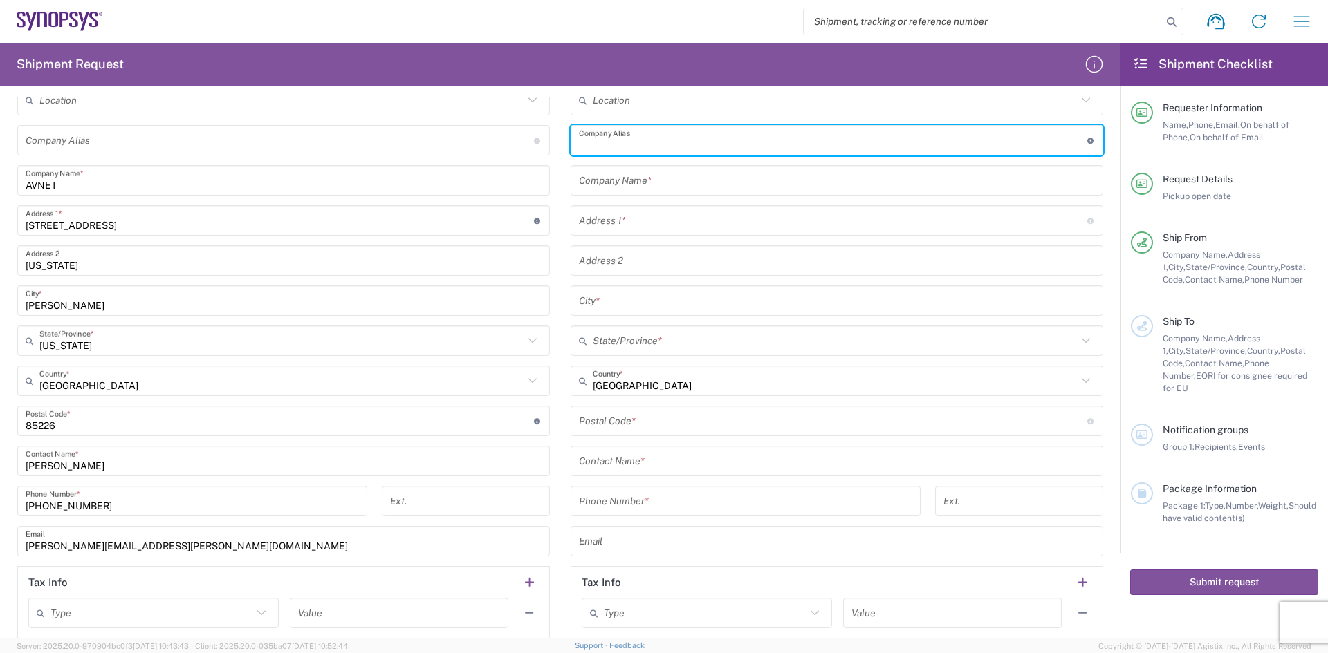
click at [635, 149] on input "text" at bounding box center [833, 141] width 508 height 24
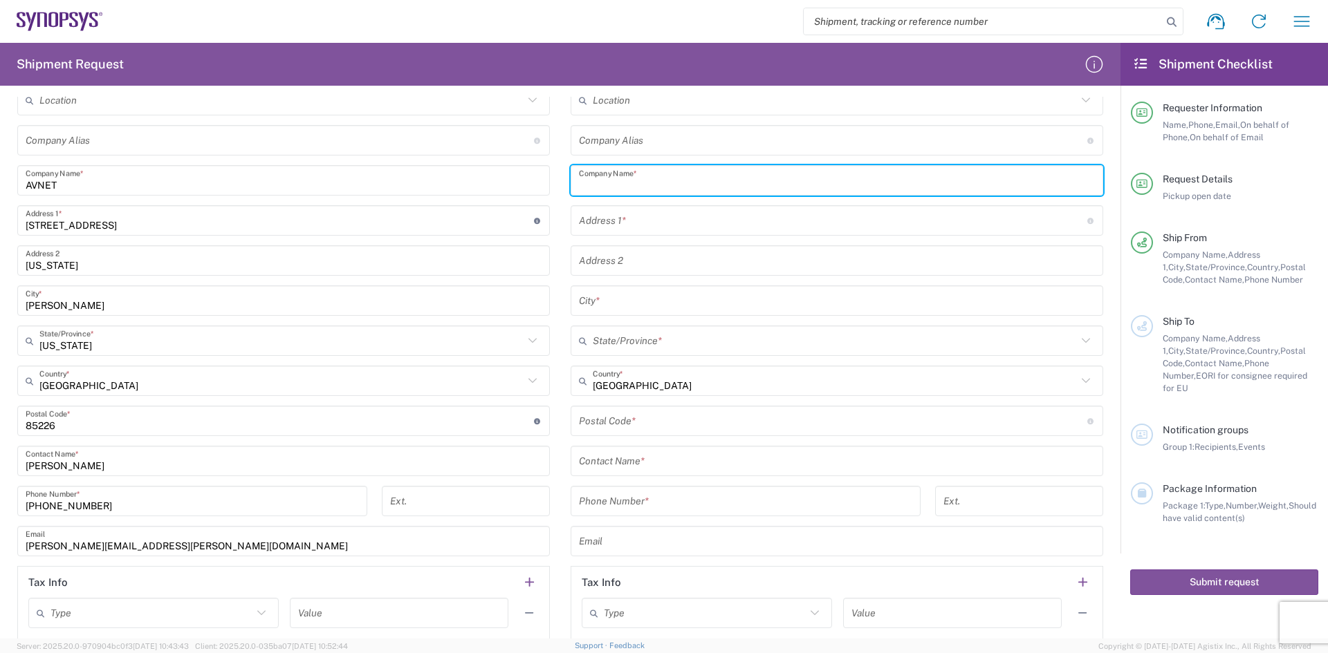
click at [611, 181] on input "text" at bounding box center [837, 181] width 516 height 24
type input "Synopsys Inc"
type input "[STREET_ADDRESS]"
type input "Fremont"
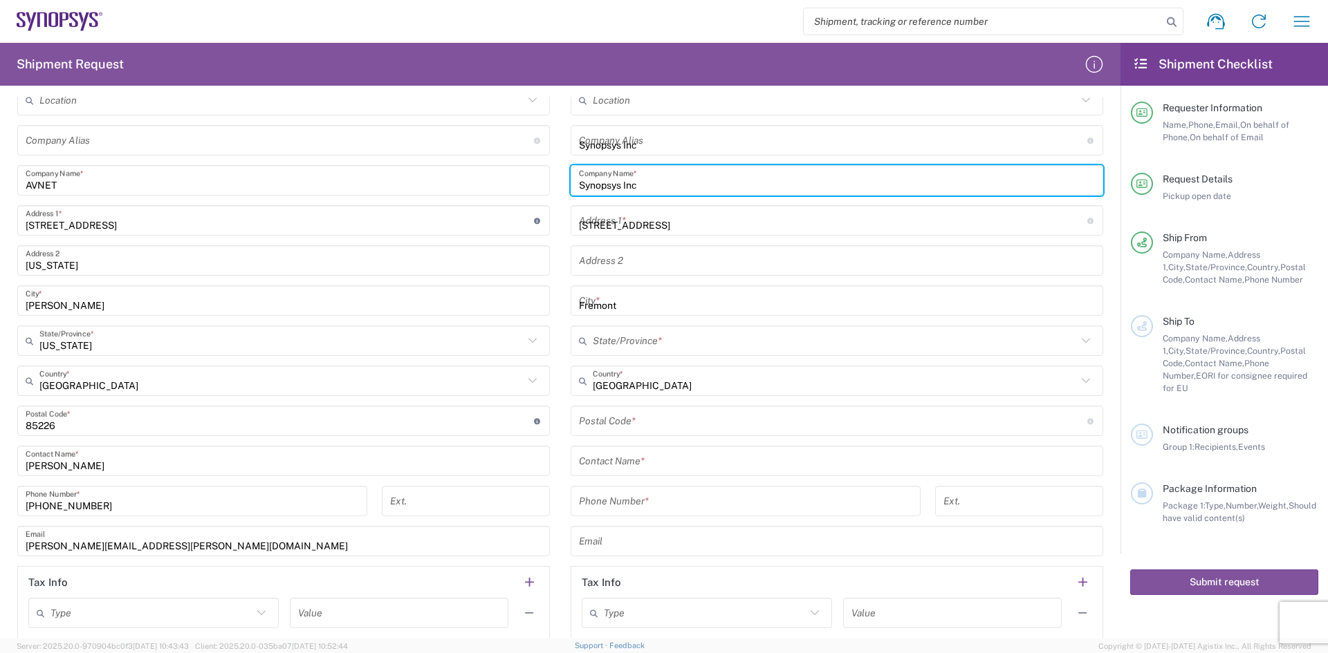
type input "[US_STATE]"
type input "[GEOGRAPHIC_DATA]"
type input "94539-7498"
type input "6505845000"
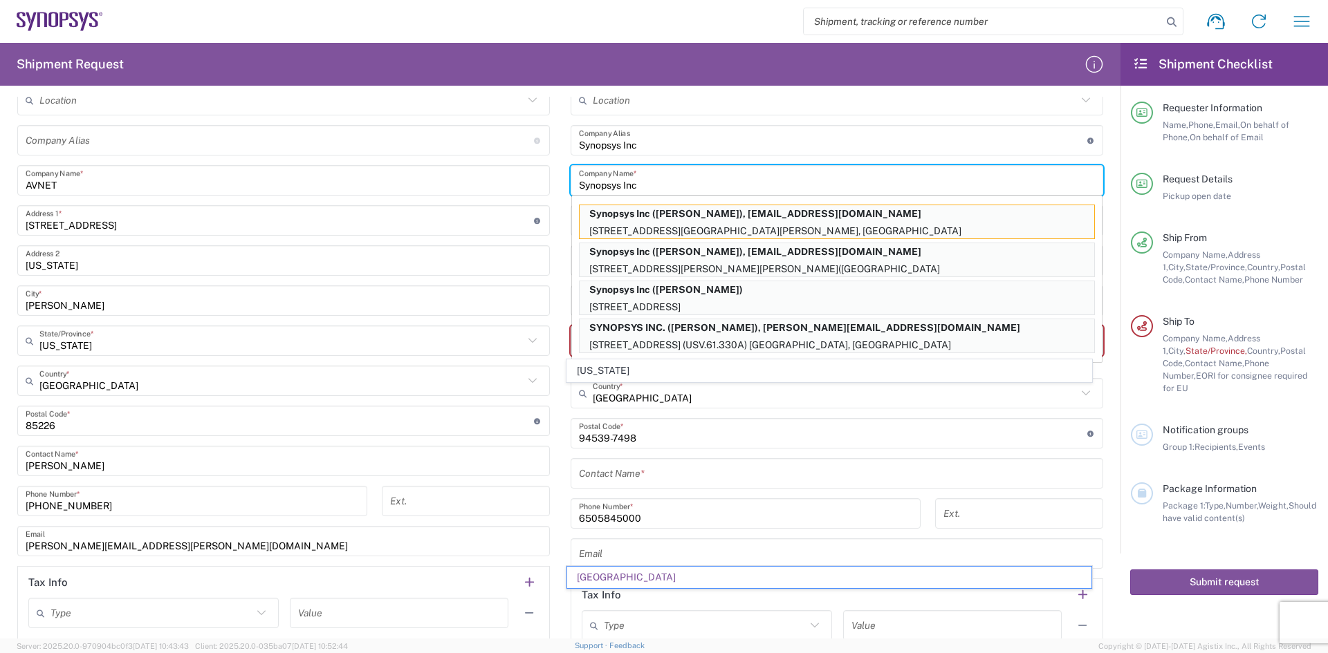
click at [660, 548] on input "text" at bounding box center [837, 554] width 516 height 24
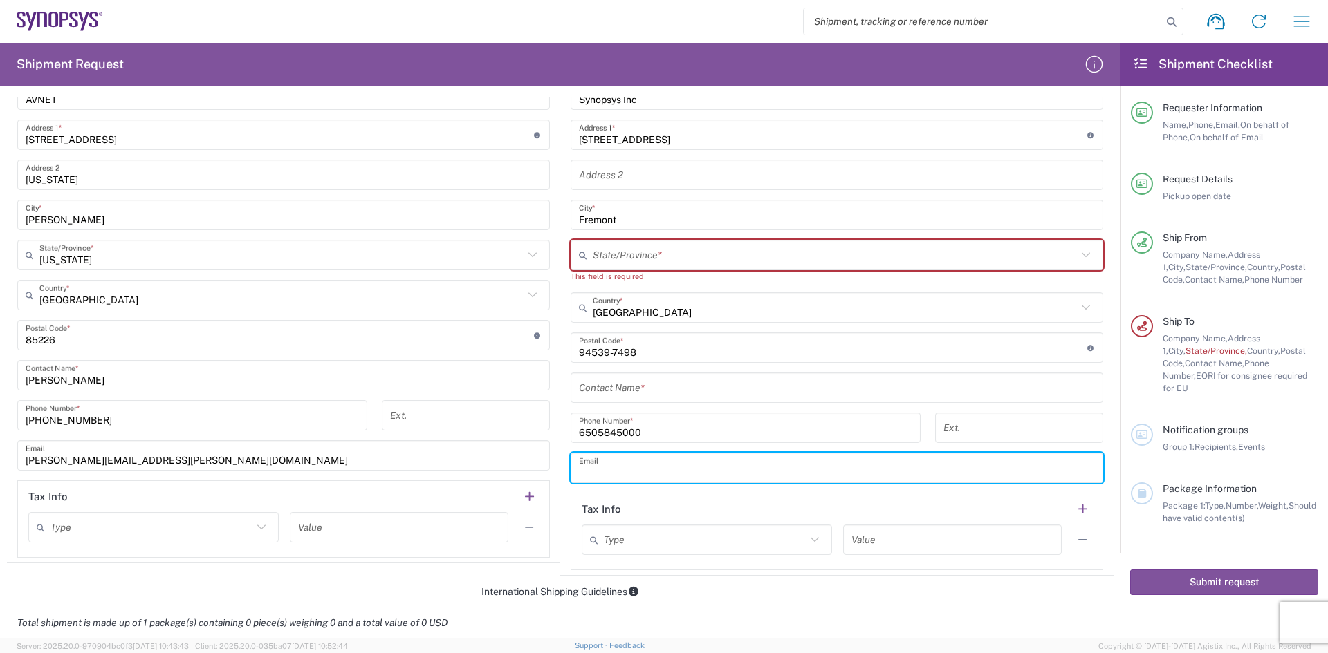
scroll to position [761, 0]
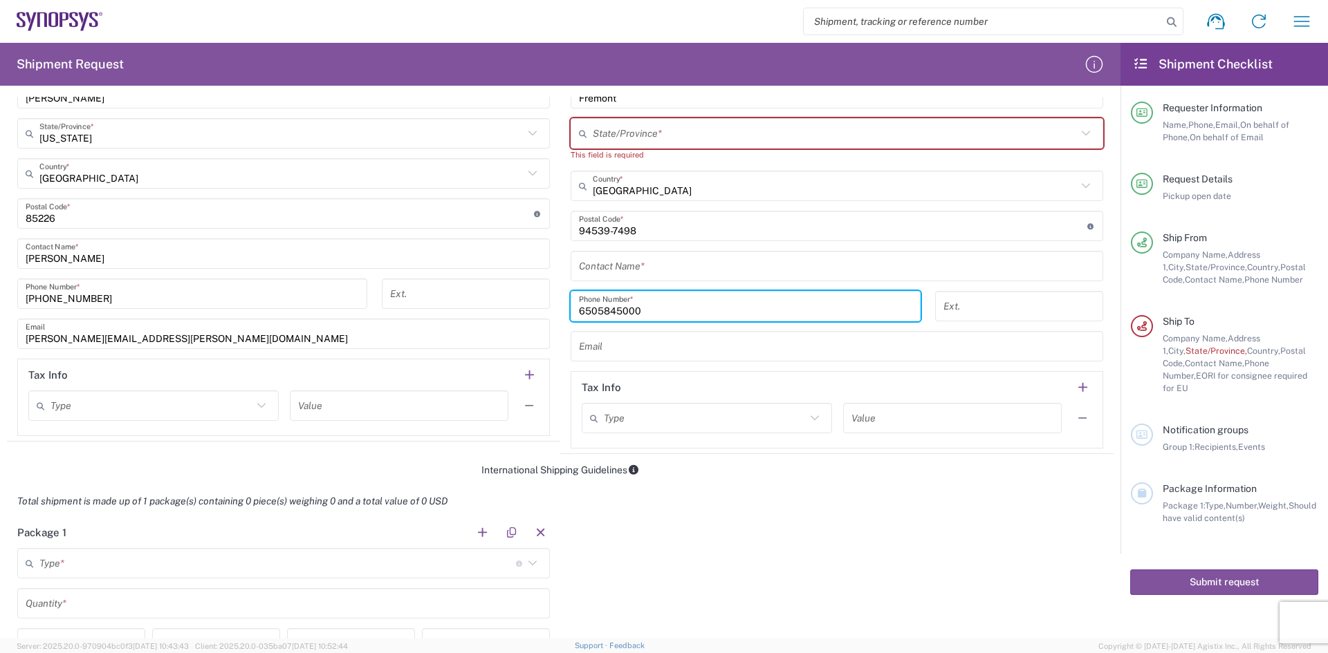
drag, startPoint x: 786, startPoint y: 311, endPoint x: 486, endPoint y: 339, distance: 300.7
click at [486, 339] on div "Ship From Location [GEOGRAPHIC_DATA] DE04 Agrate Brianza IT01 [GEOGRAPHIC_DATA]…" at bounding box center [560, 150] width 1106 height 608
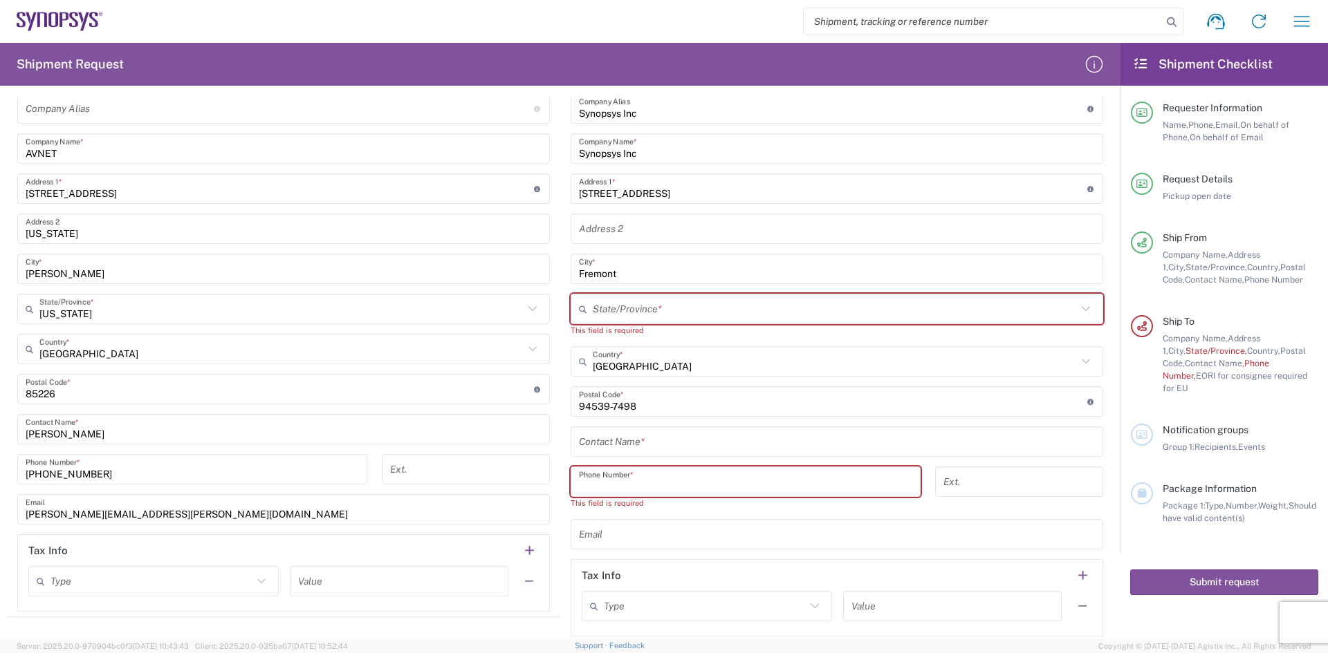
scroll to position [553, 0]
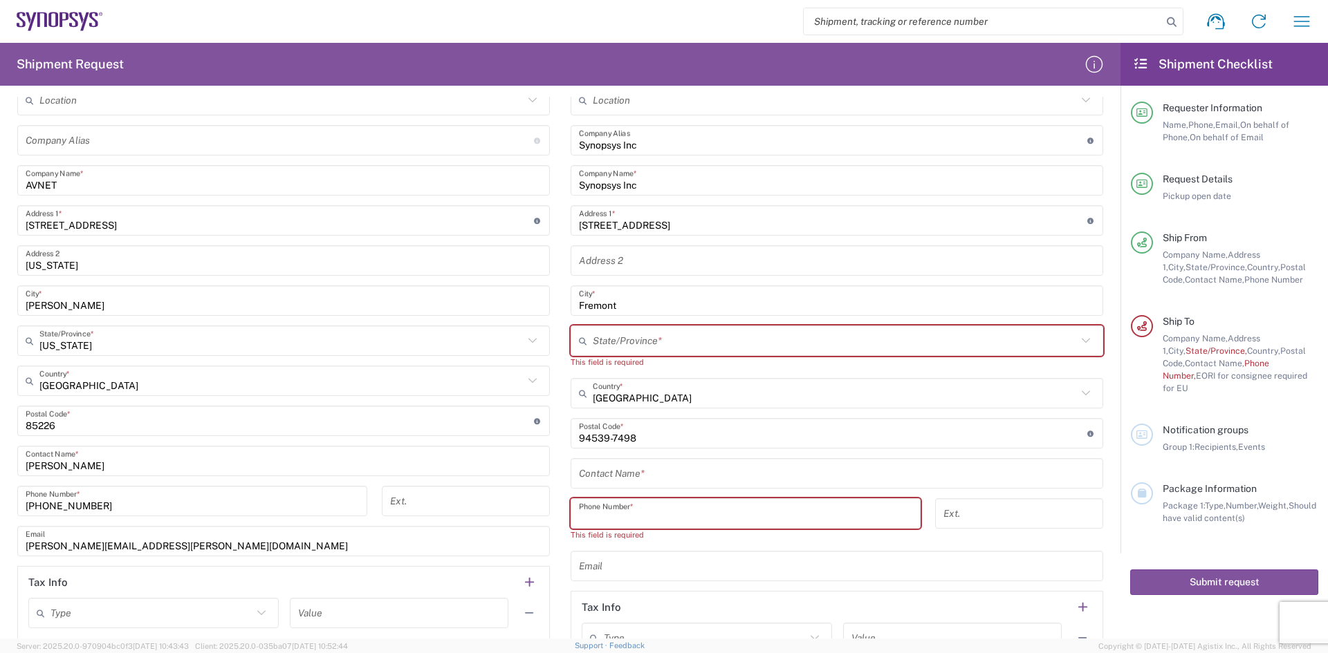
click at [700, 342] on input "text" at bounding box center [835, 341] width 484 height 24
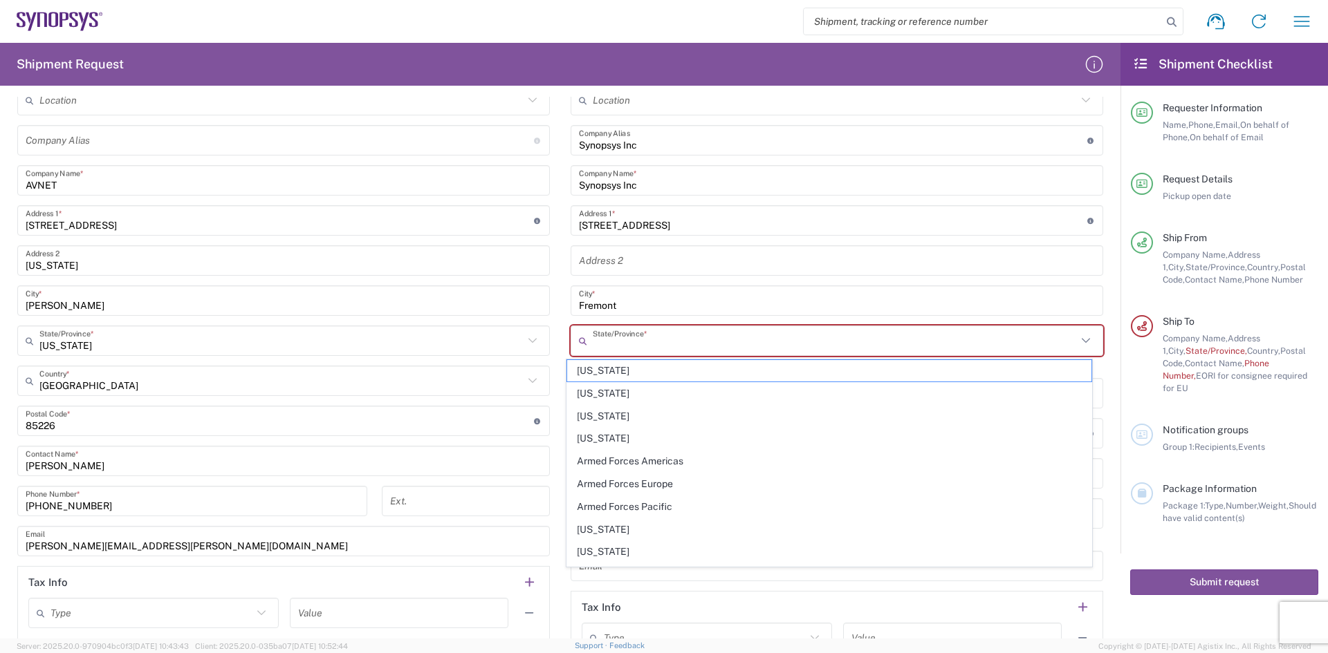
click at [611, 535] on span "[US_STATE]" at bounding box center [829, 529] width 525 height 21
type input "[US_STATE]"
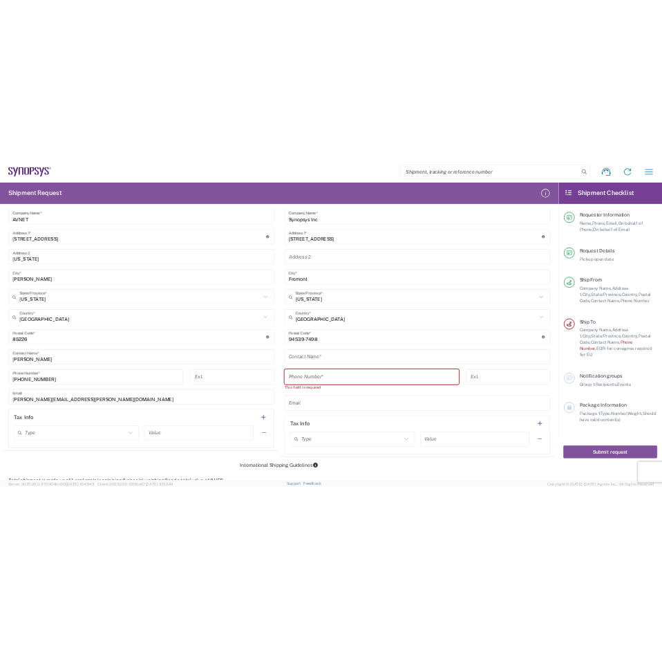
scroll to position [0, 0]
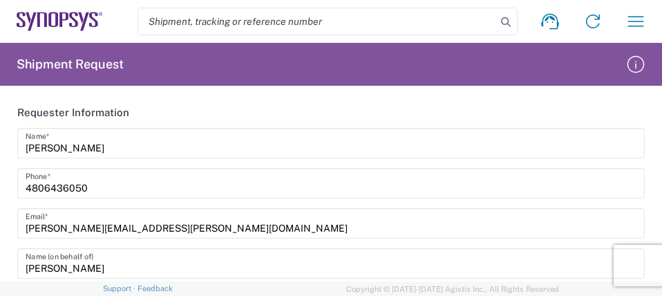
click at [329, 292] on agx-app-version "Server: 2025.20.0-970904bc0f3 [DATE] 10:43:43 Client: 2025.20.0-035ba07 [DATE] …" at bounding box center [331, 288] width 662 height 15
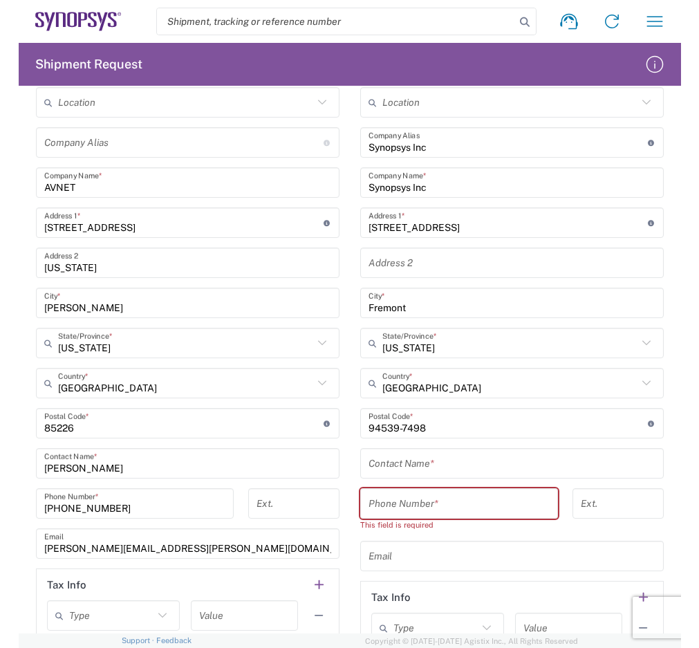
scroll to position [968, 0]
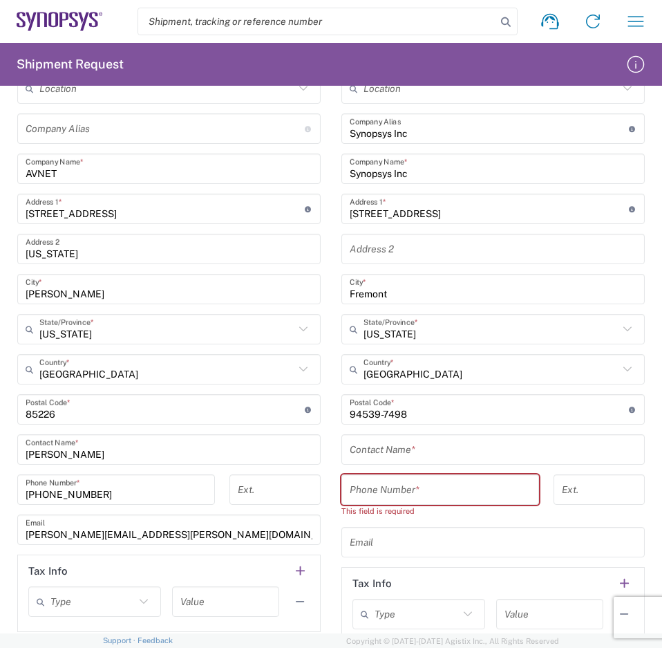
click at [380, 460] on input "text" at bounding box center [493, 450] width 287 height 24
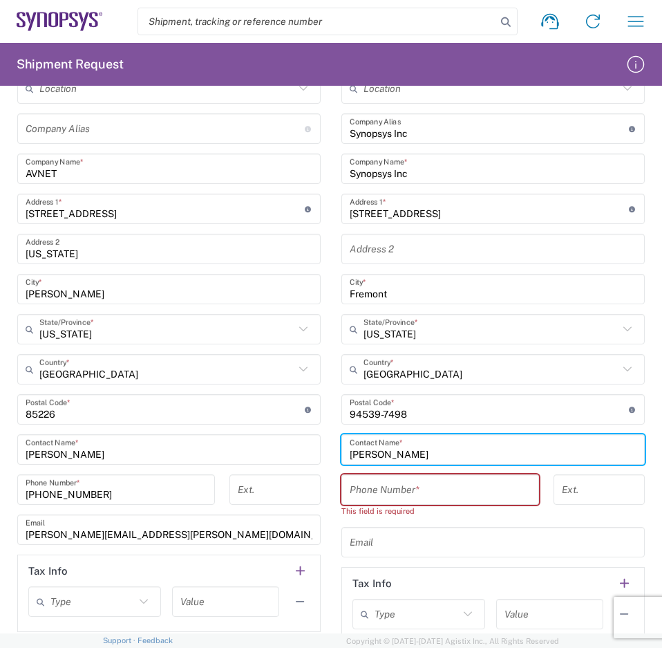
type input "[PERSON_NAME]"
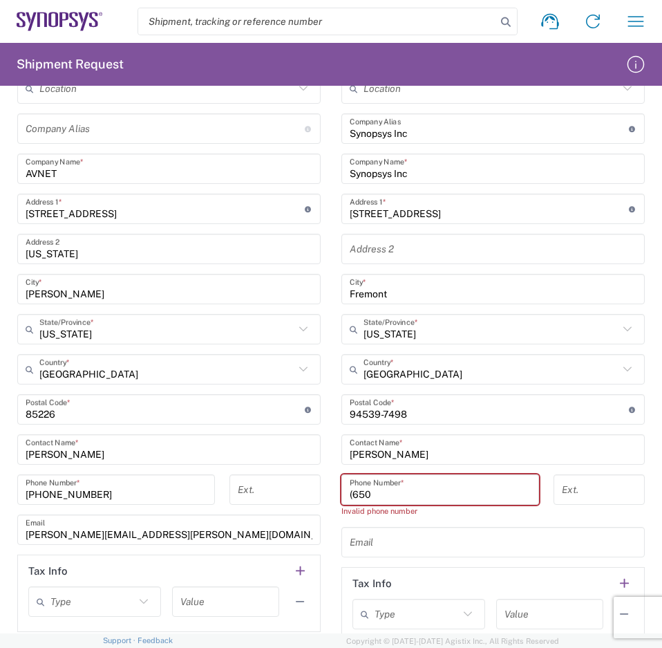
type input "6505845000"
type input "[US_STATE]"
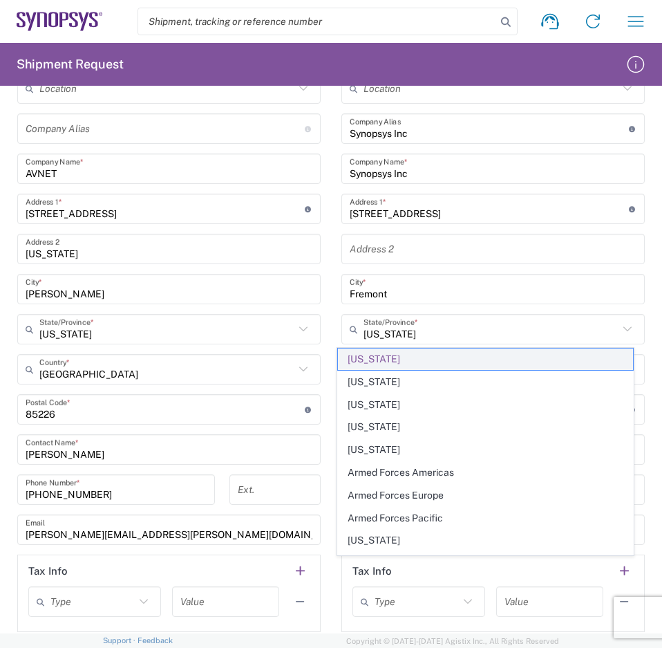
click at [431, 363] on span "[US_STATE]" at bounding box center [486, 359] width 296 height 21
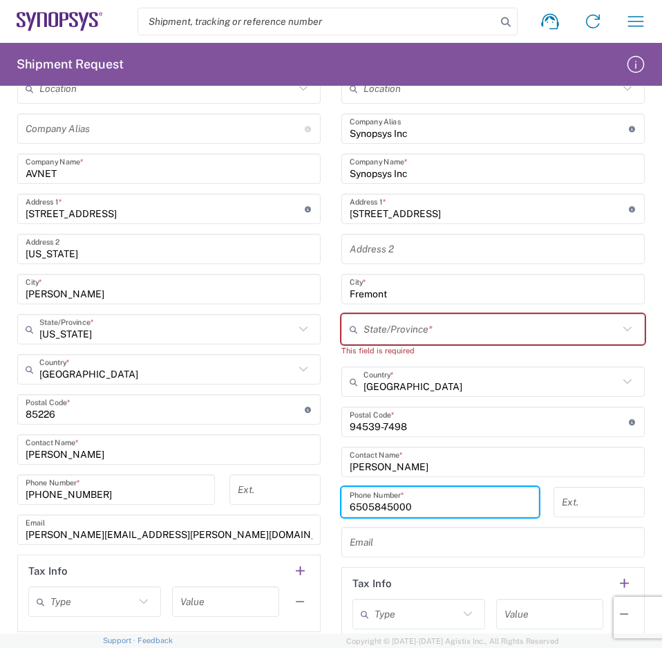
drag, startPoint x: 427, startPoint y: 508, endPoint x: 393, endPoint y: 503, distance: 35.0
click at [241, 563] on div "Ship From Location [GEOGRAPHIC_DATA] DE04 Agrate Brianza IT01 [GEOGRAPHIC_DATA]…" at bounding box center [331, 346] width 649 height 608
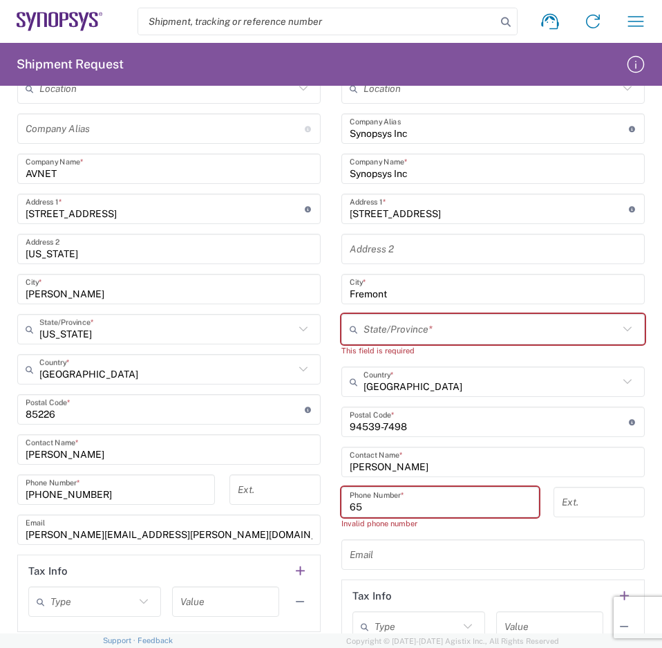
type input "6"
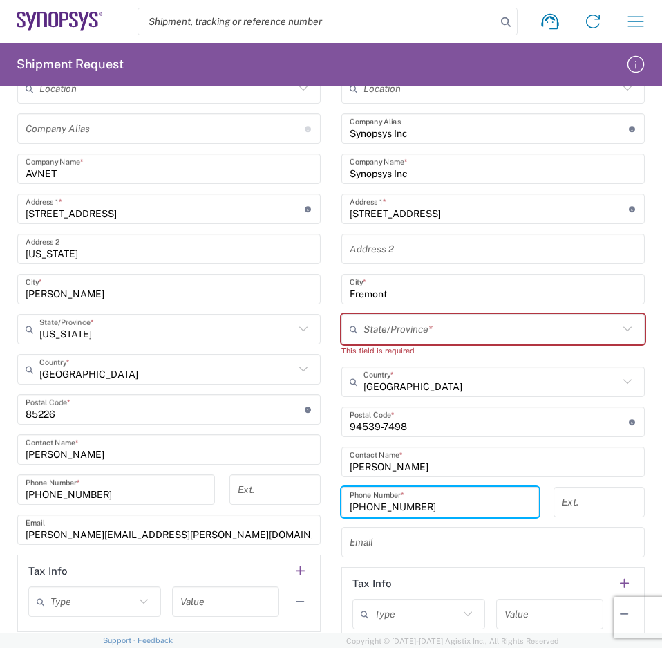
type input "[PHONE_NUMBER]"
click at [590, 505] on input "tel" at bounding box center [599, 502] width 75 height 24
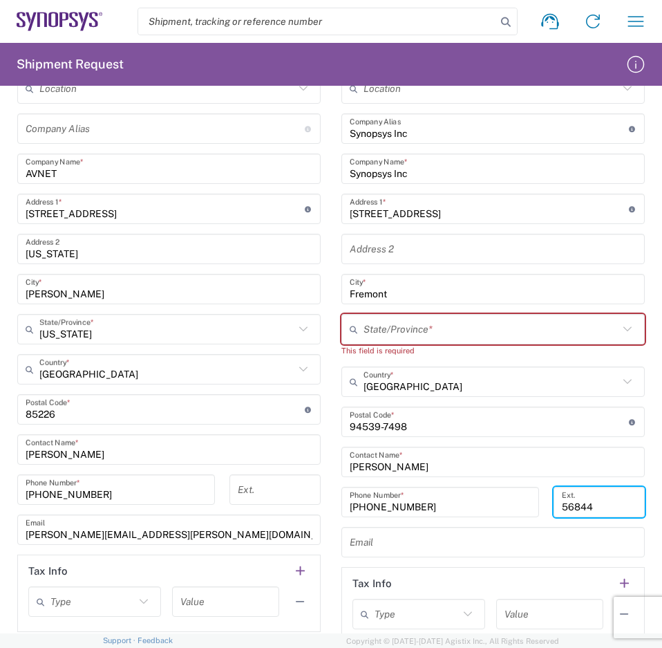
type input "56844"
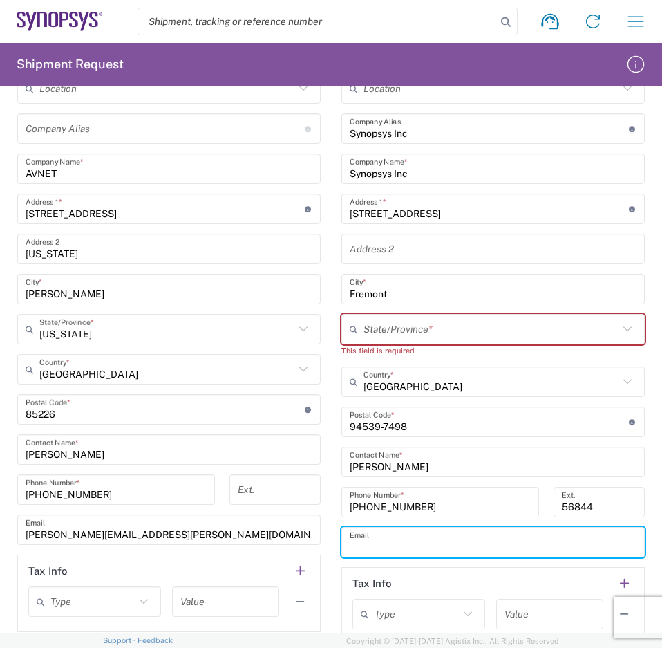
drag, startPoint x: 408, startPoint y: 543, endPoint x: 510, endPoint y: 463, distance: 130.0
click at [408, 547] on input "text" at bounding box center [493, 542] width 287 height 24
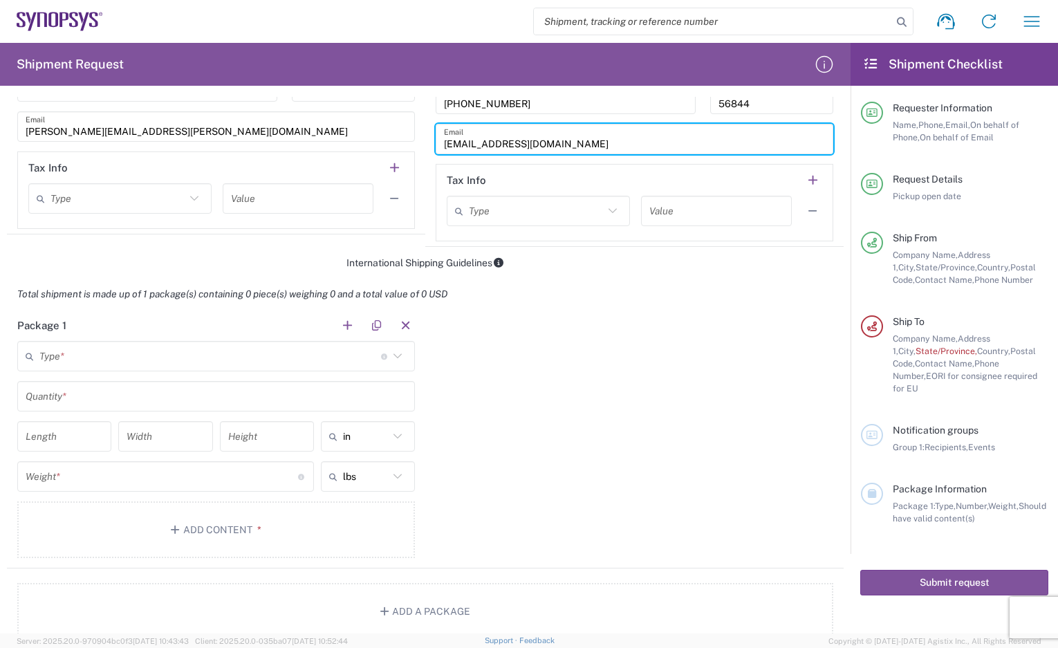
type input "[EMAIL_ADDRESS][DOMAIN_NAME]"
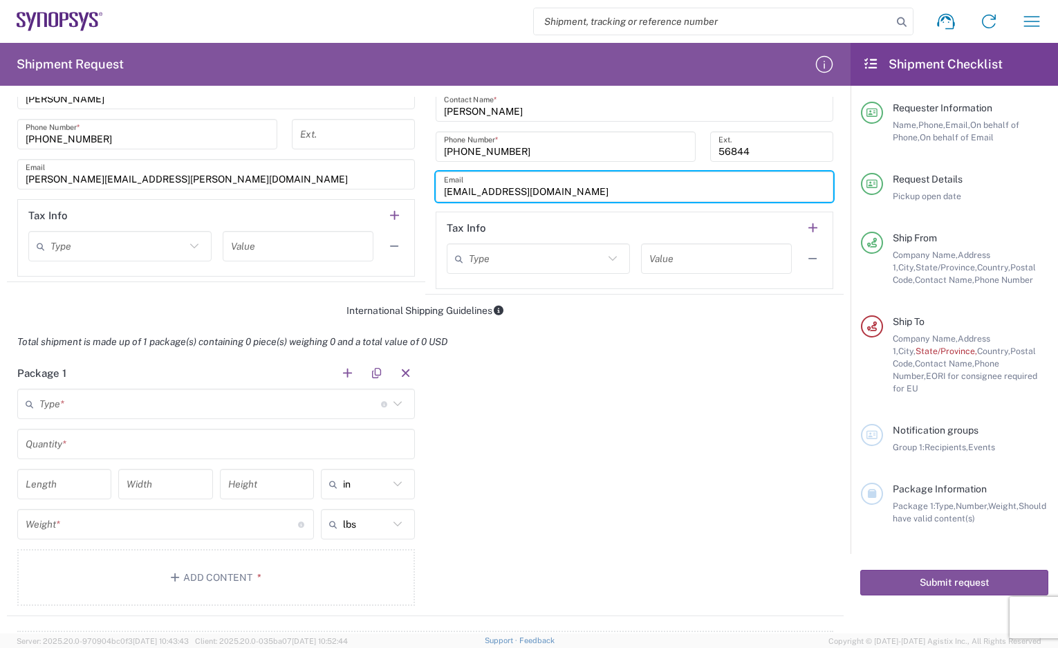
scroll to position [899, 0]
